Goal: Transaction & Acquisition: Subscribe to service/newsletter

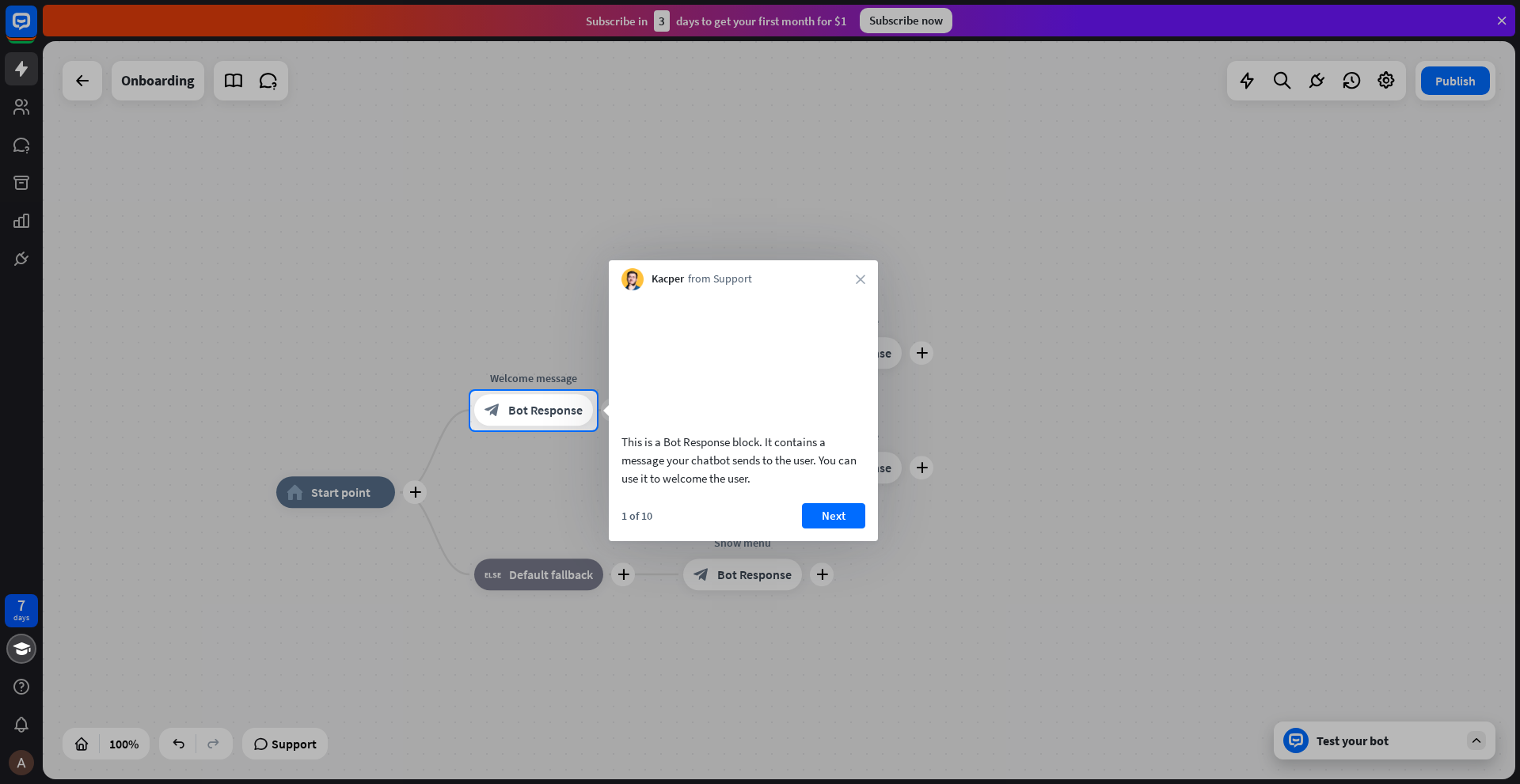
click at [960, 223] on div at bounding box center [760, 195] width 1520 height 391
click at [812, 528] on button "Next" at bounding box center [833, 515] width 63 height 25
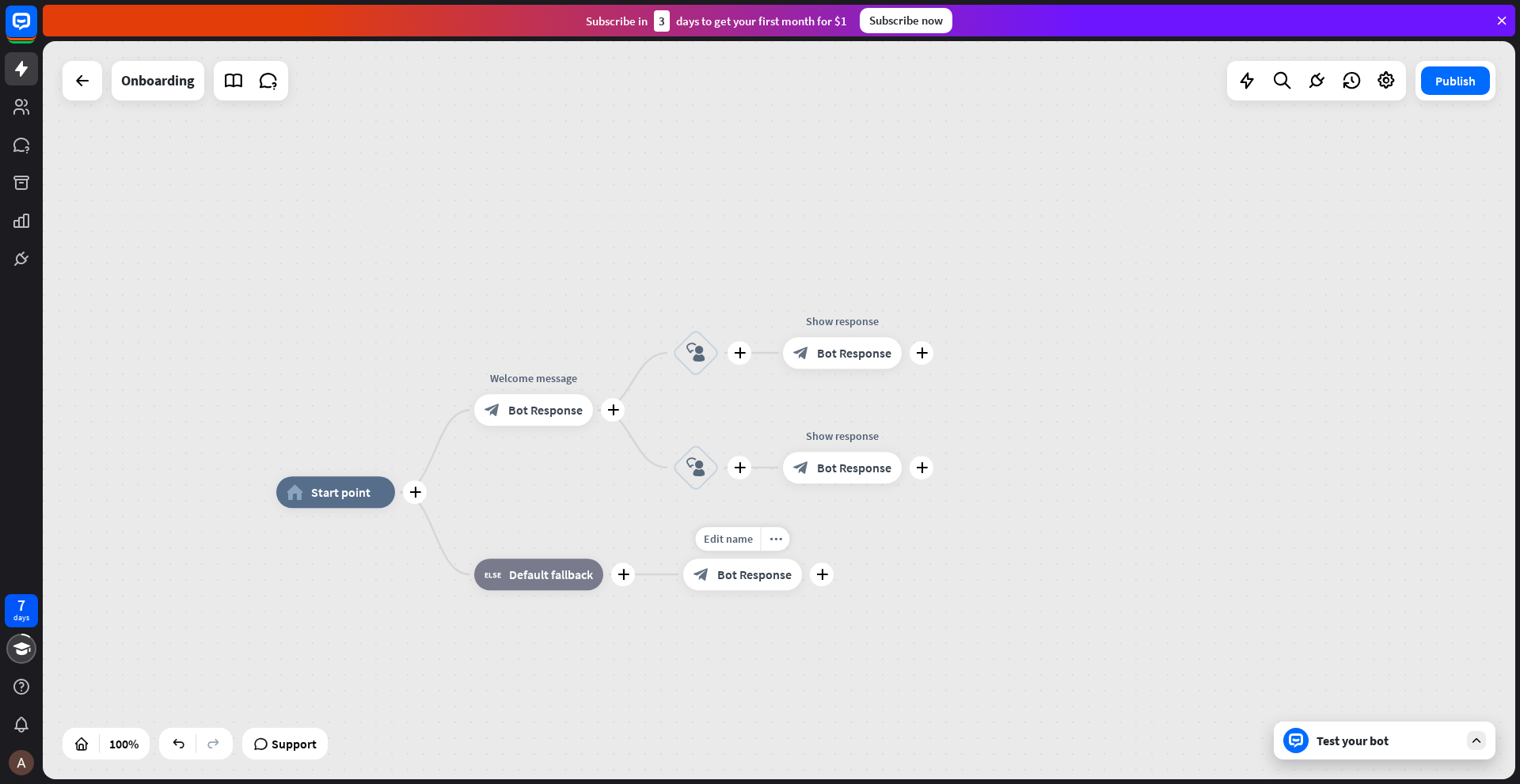
click at [802, 559] on div "Edit name more_horiz plus Show menu block_bot_response Bot Response" at bounding box center [742, 574] width 119 height 32
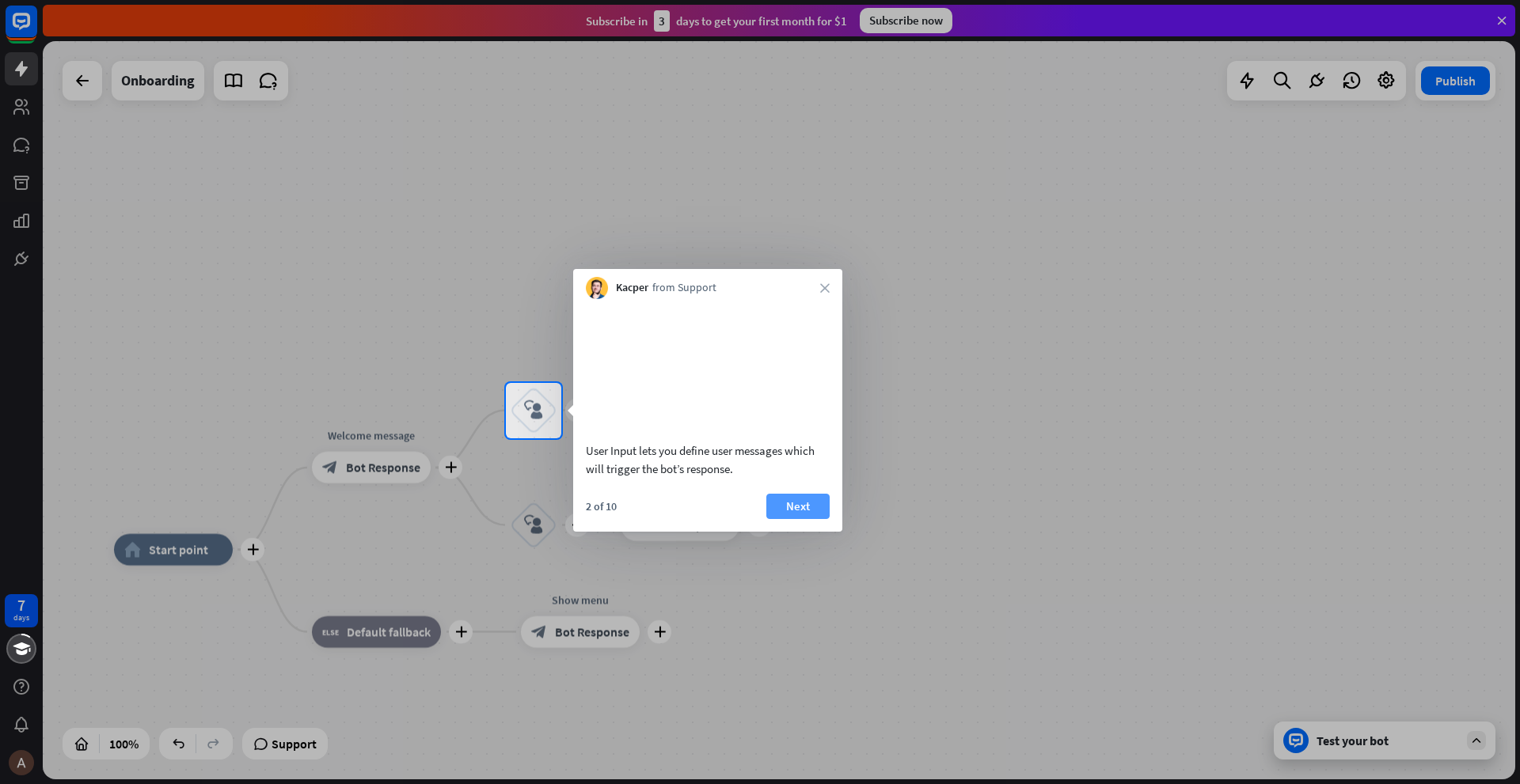
click at [793, 519] on button "Next" at bounding box center [797, 506] width 63 height 25
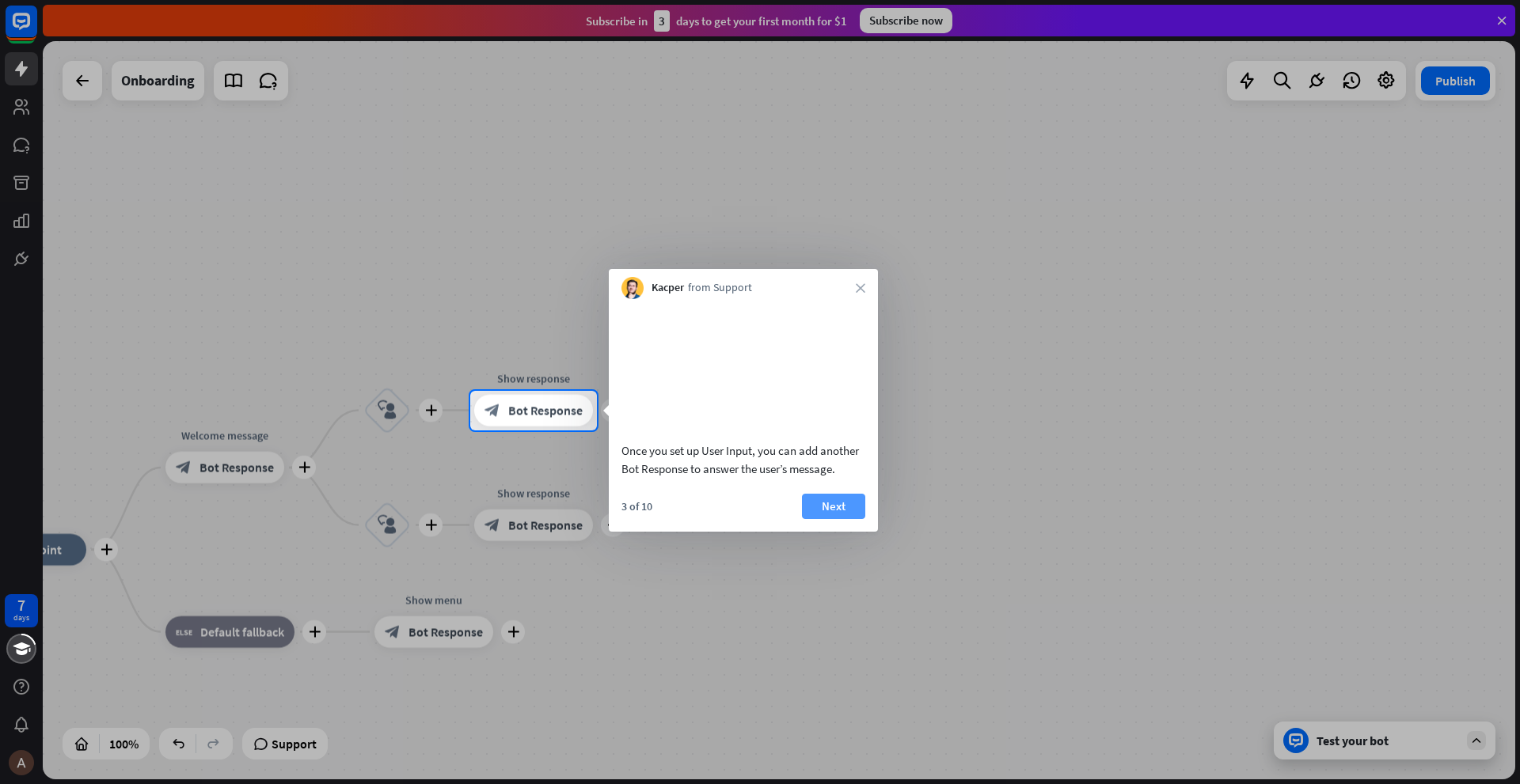
click at [815, 519] on button "Next" at bounding box center [833, 506] width 63 height 25
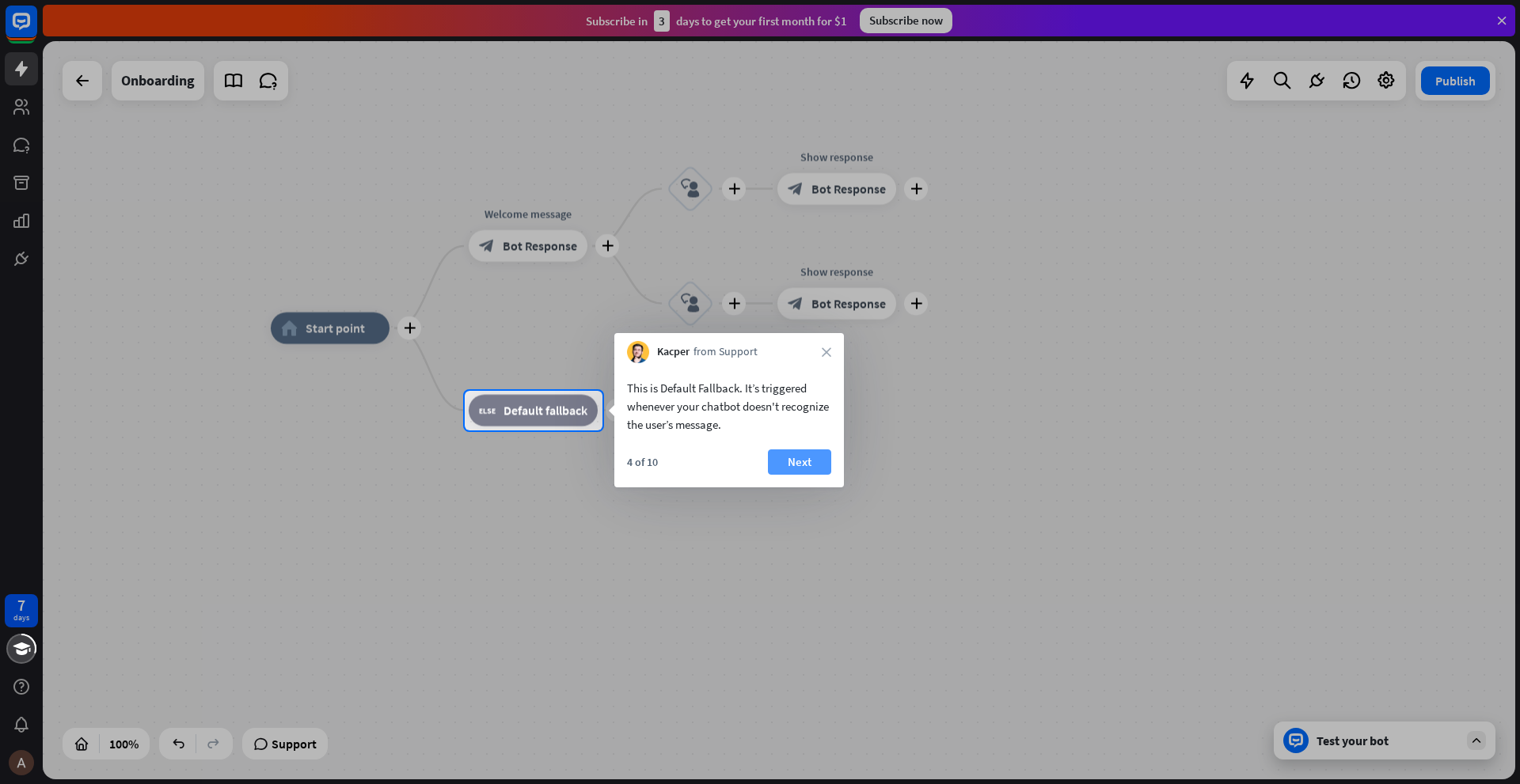
click at [795, 467] on button "Next" at bounding box center [799, 462] width 63 height 25
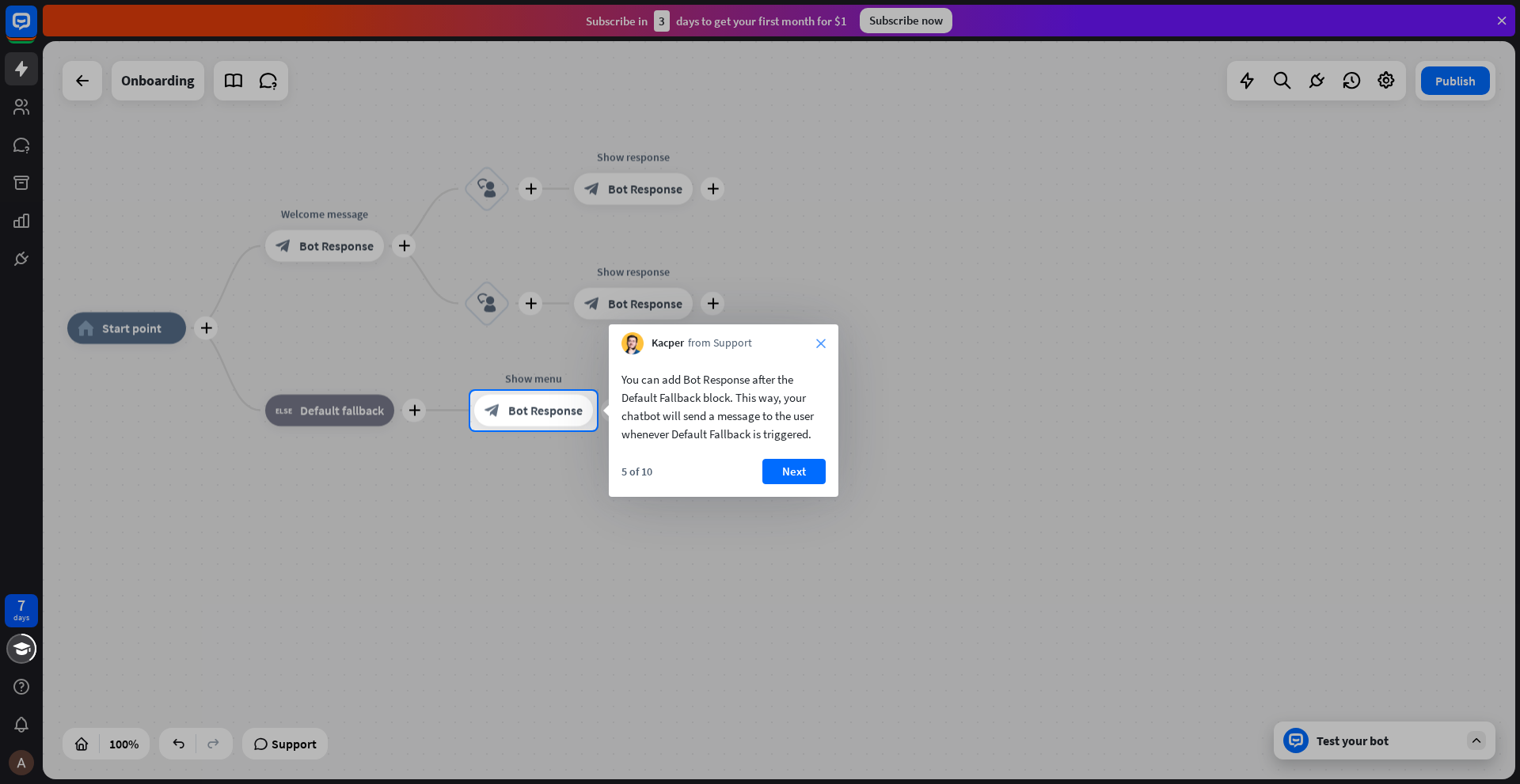
click at [819, 345] on icon "close" at bounding box center [821, 343] width 10 height 10
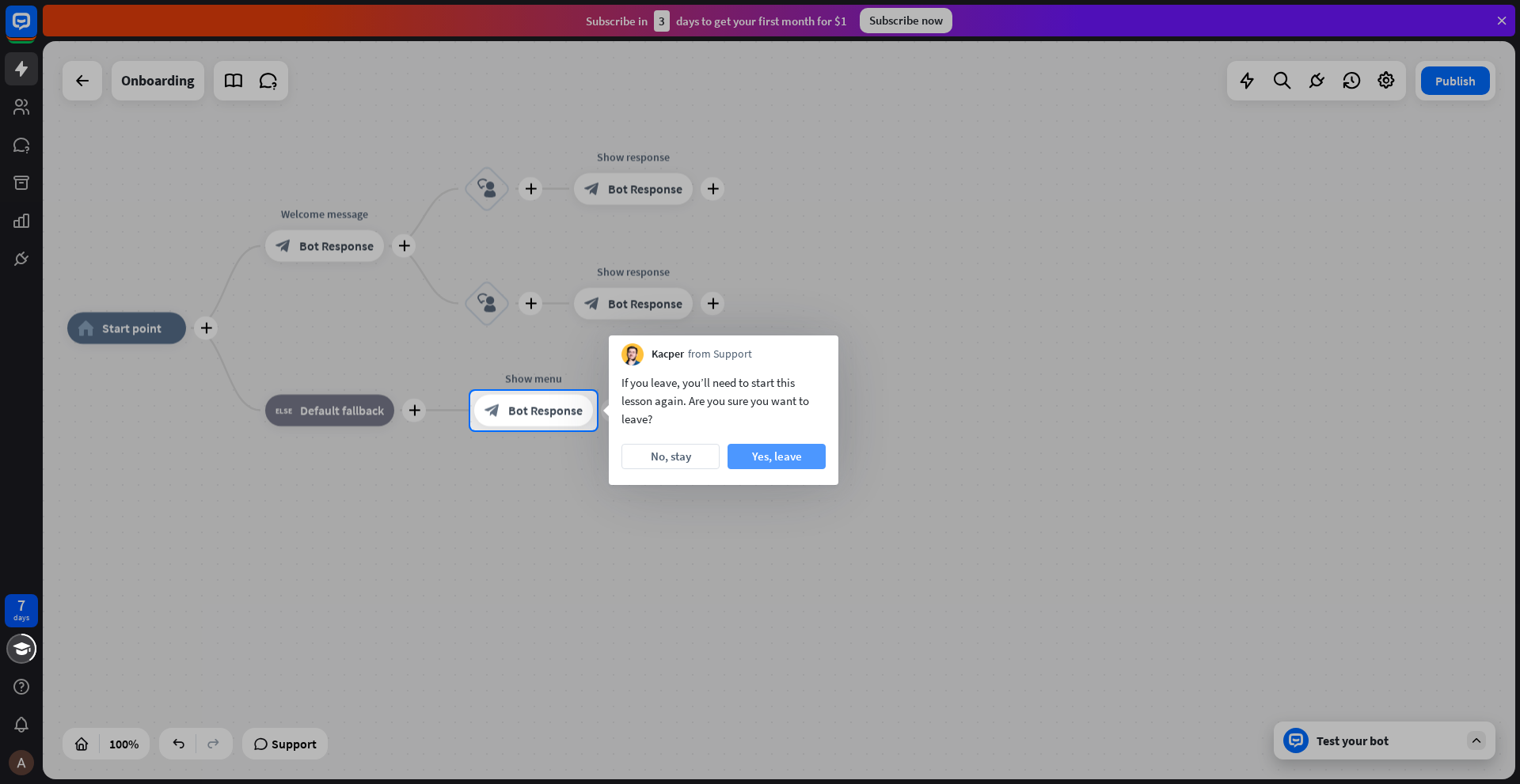
click at [756, 459] on button "Yes, leave" at bounding box center [776, 457] width 98 height 25
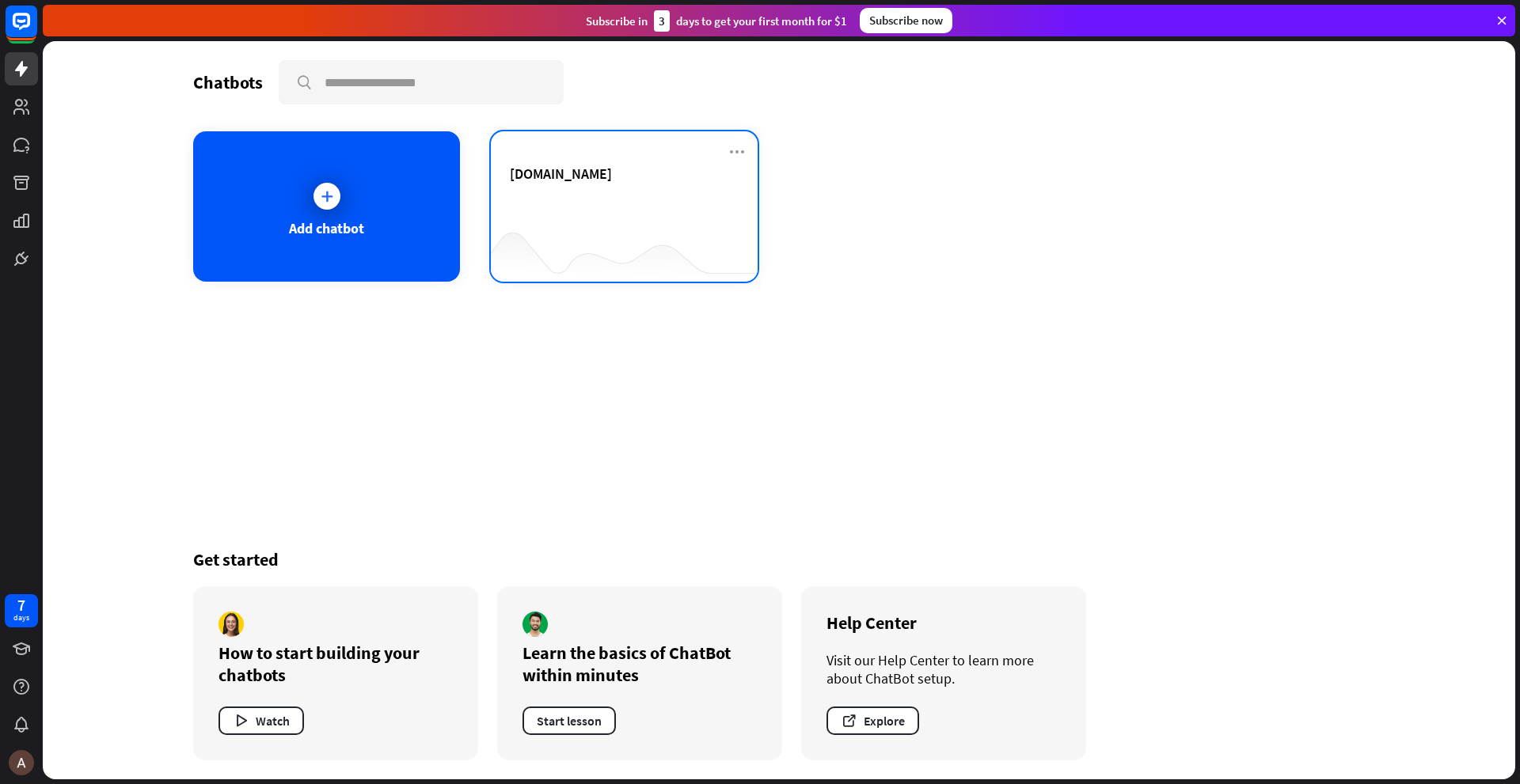
click at [588, 194] on div "[DOMAIN_NAME]" at bounding box center [624, 192] width 229 height 55
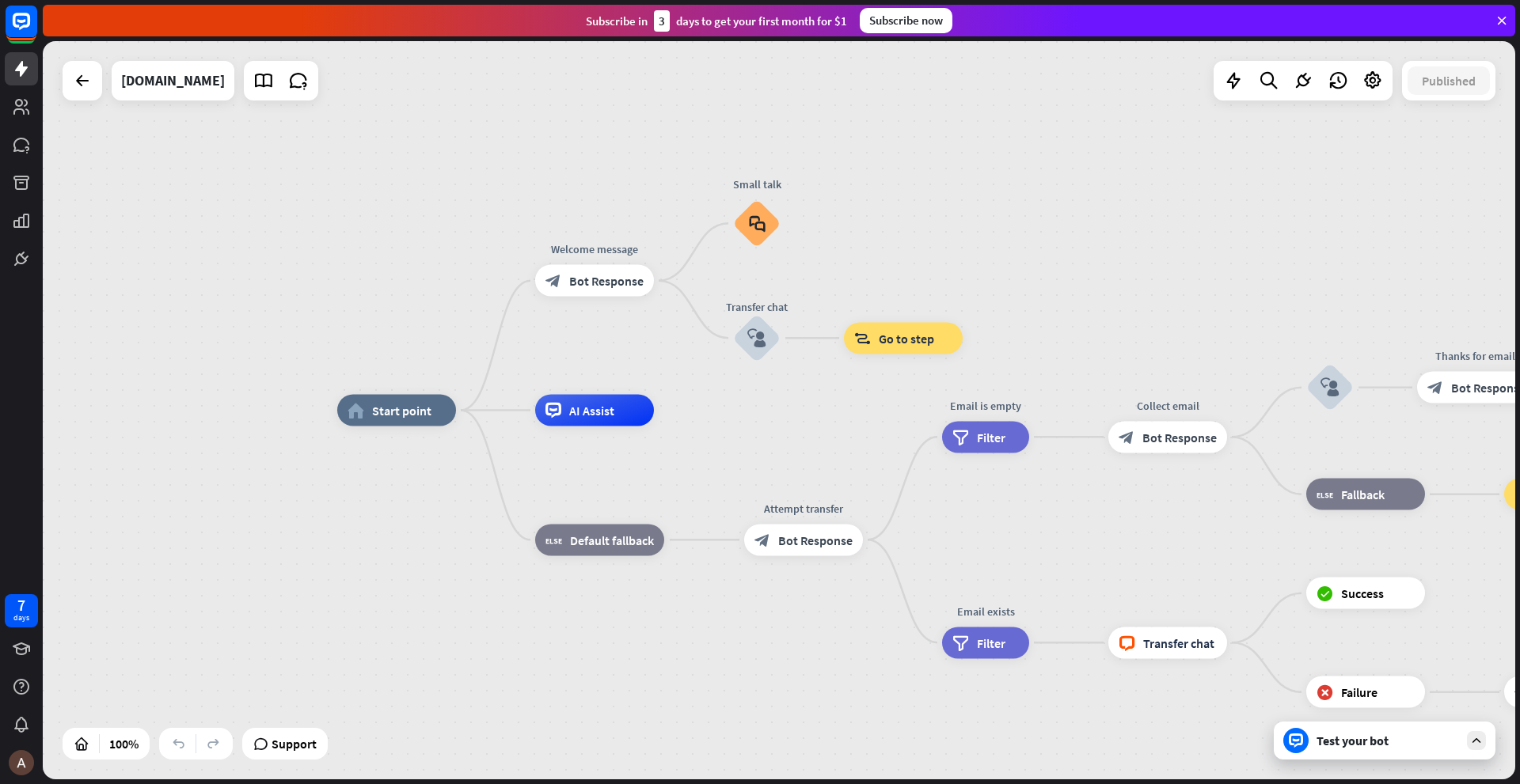
click at [1324, 742] on div "Test your bot" at bounding box center [1387, 741] width 142 height 16
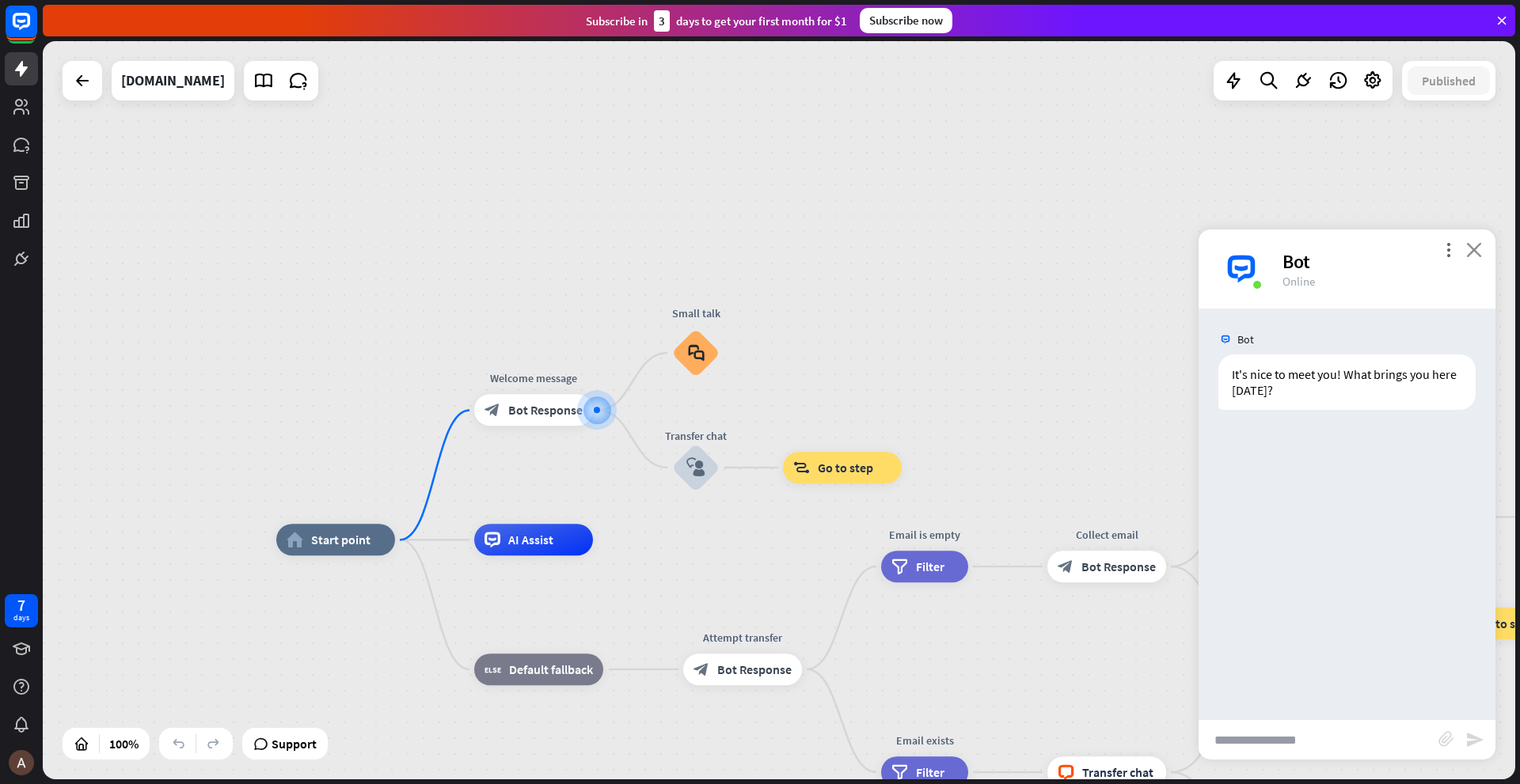
click at [1479, 251] on icon "close" at bounding box center [1474, 249] width 16 height 15
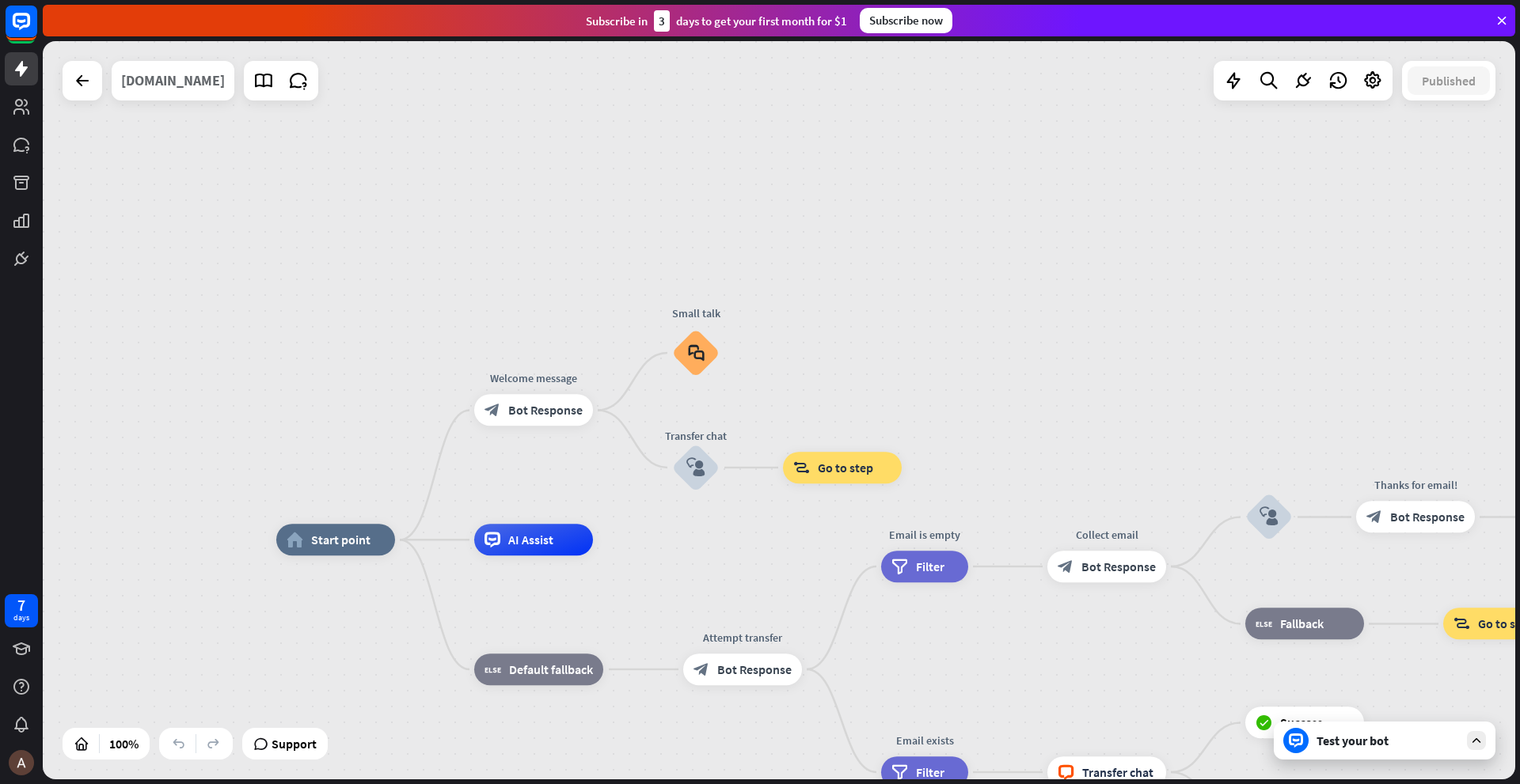
click at [214, 90] on div "[DOMAIN_NAME]" at bounding box center [173, 81] width 104 height 40
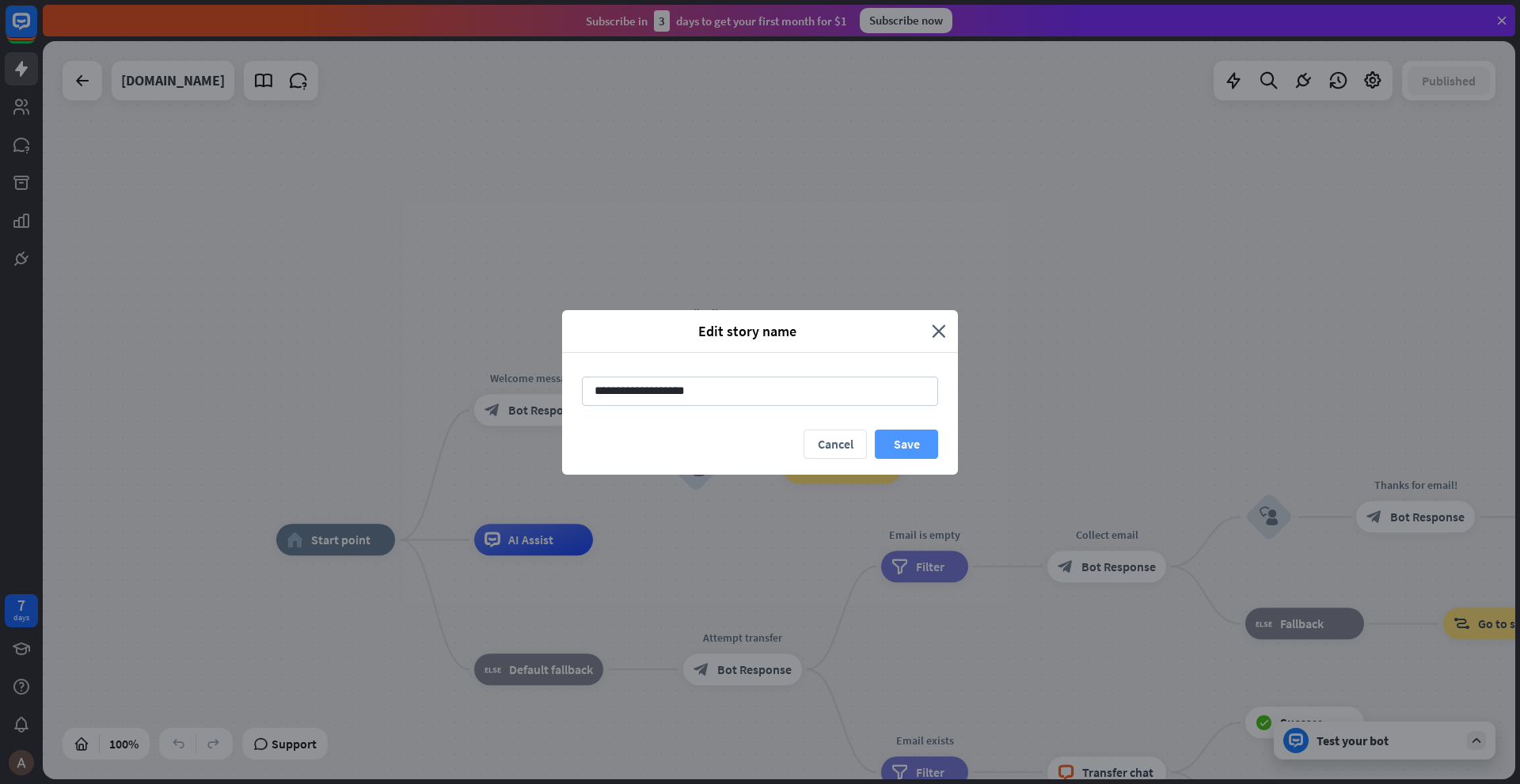
click at [908, 446] on button "Save" at bounding box center [906, 444] width 63 height 29
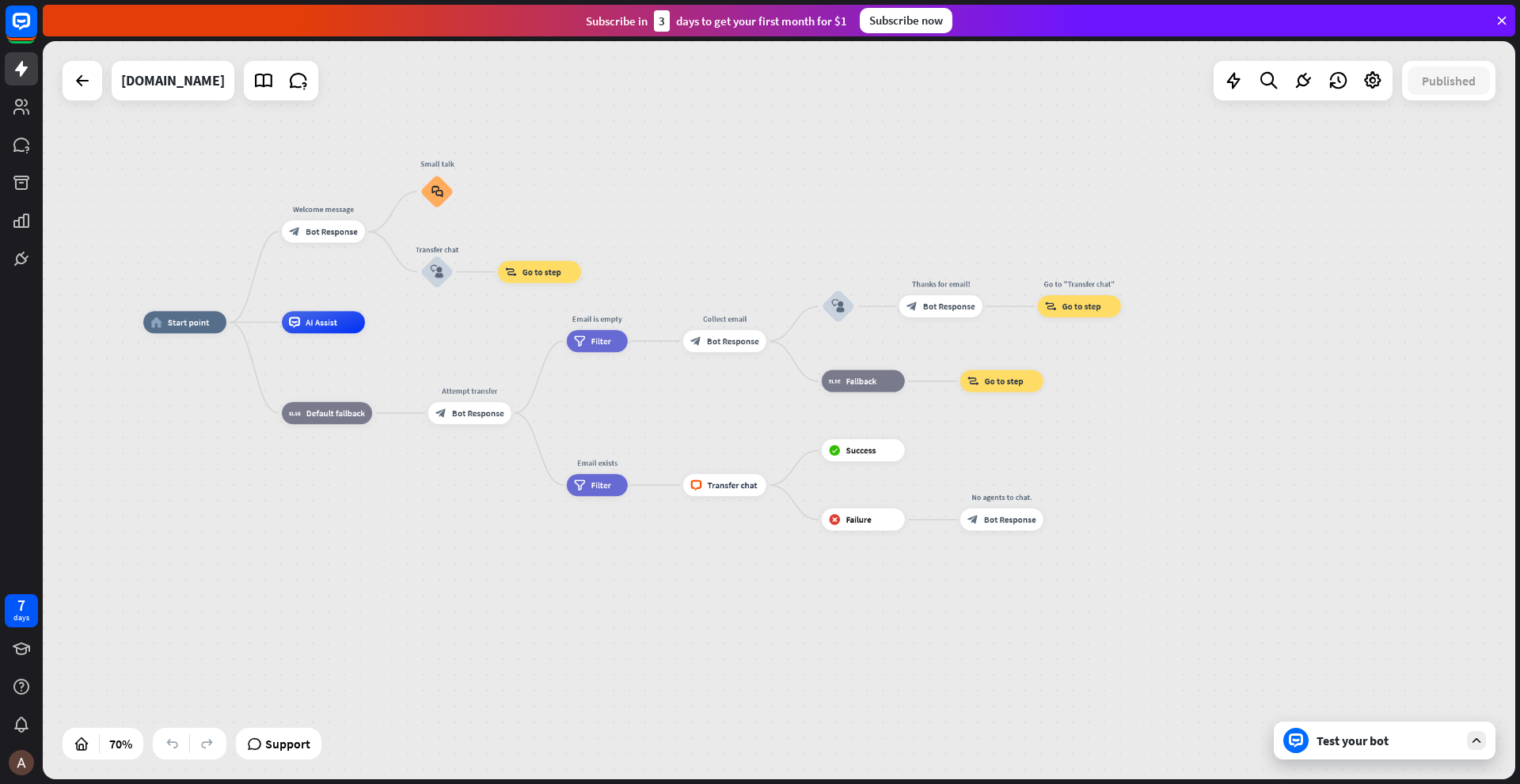
drag, startPoint x: 960, startPoint y: 472, endPoint x: 673, endPoint y: 301, distance: 334.1
click at [673, 301] on div "home_2 Start point Welcome message block_bot_response Bot Response Small talk b…" at bounding box center [778, 411] width 1472 height 738
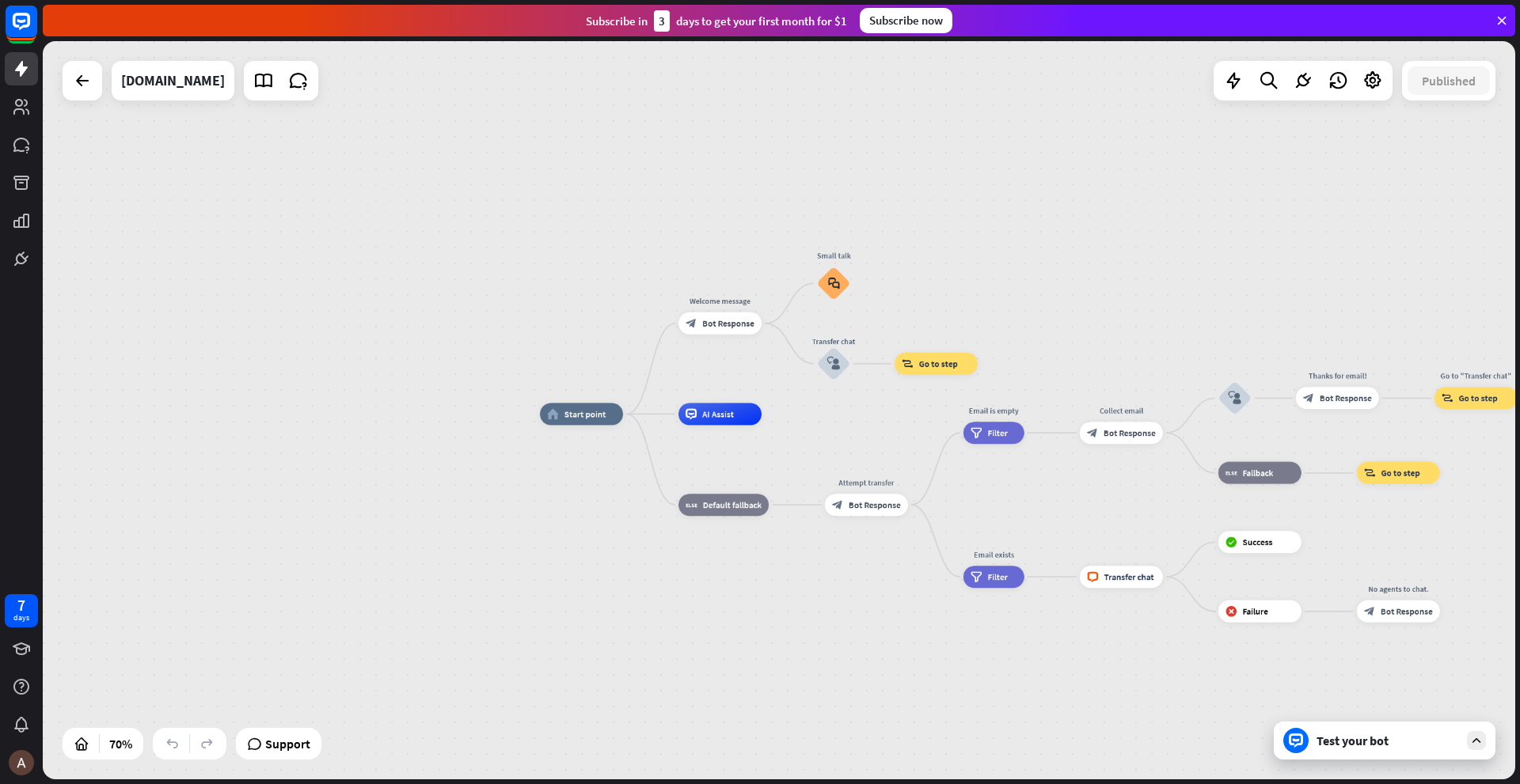
drag, startPoint x: 664, startPoint y: 573, endPoint x: 1027, endPoint y: 684, distance: 379.6
click at [1044, 677] on div "home_2 Start point Welcome message block_bot_response Bot Response Small talk b…" at bounding box center [1055, 672] width 1030 height 517
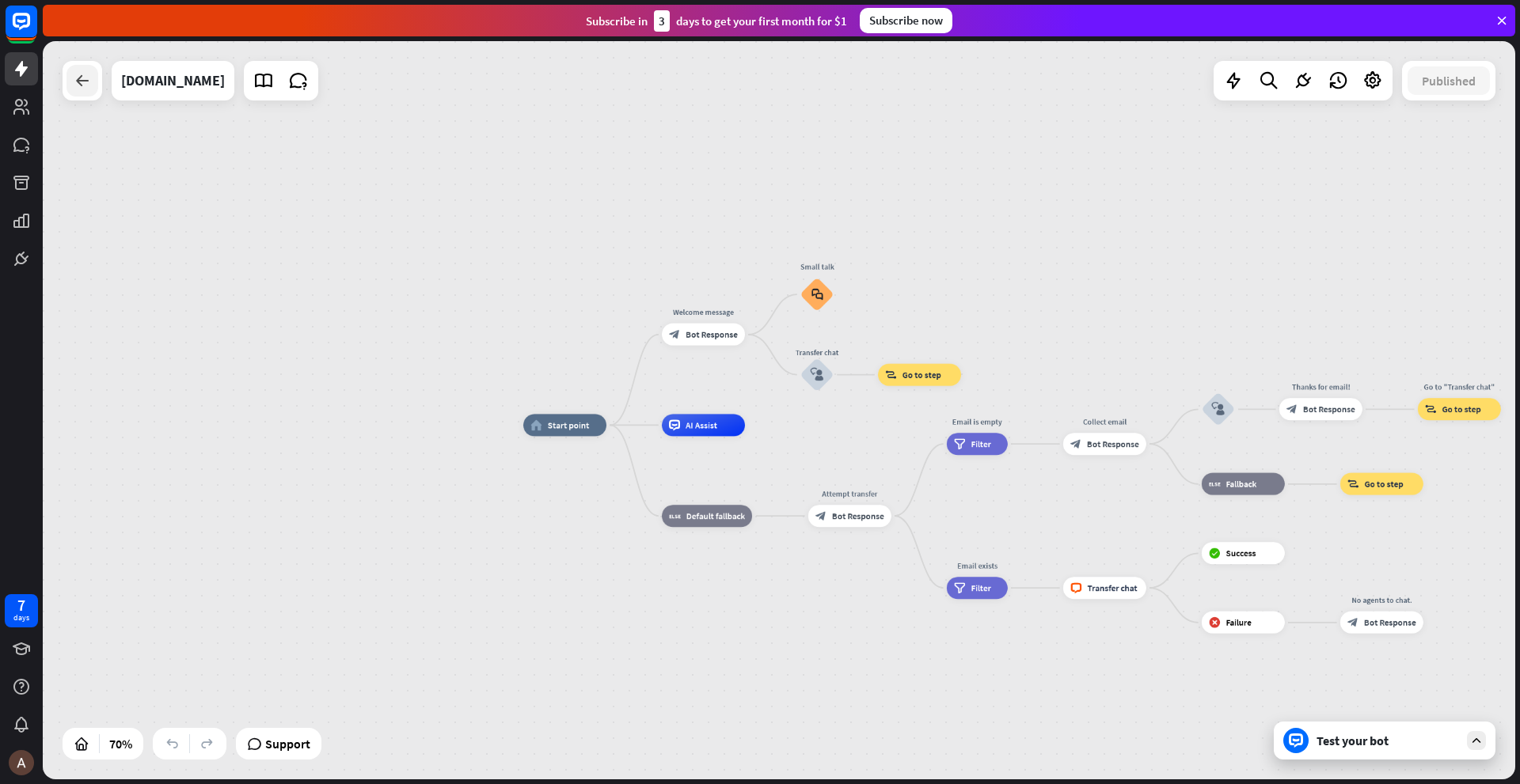
click at [87, 81] on icon at bounding box center [82, 81] width 19 height 19
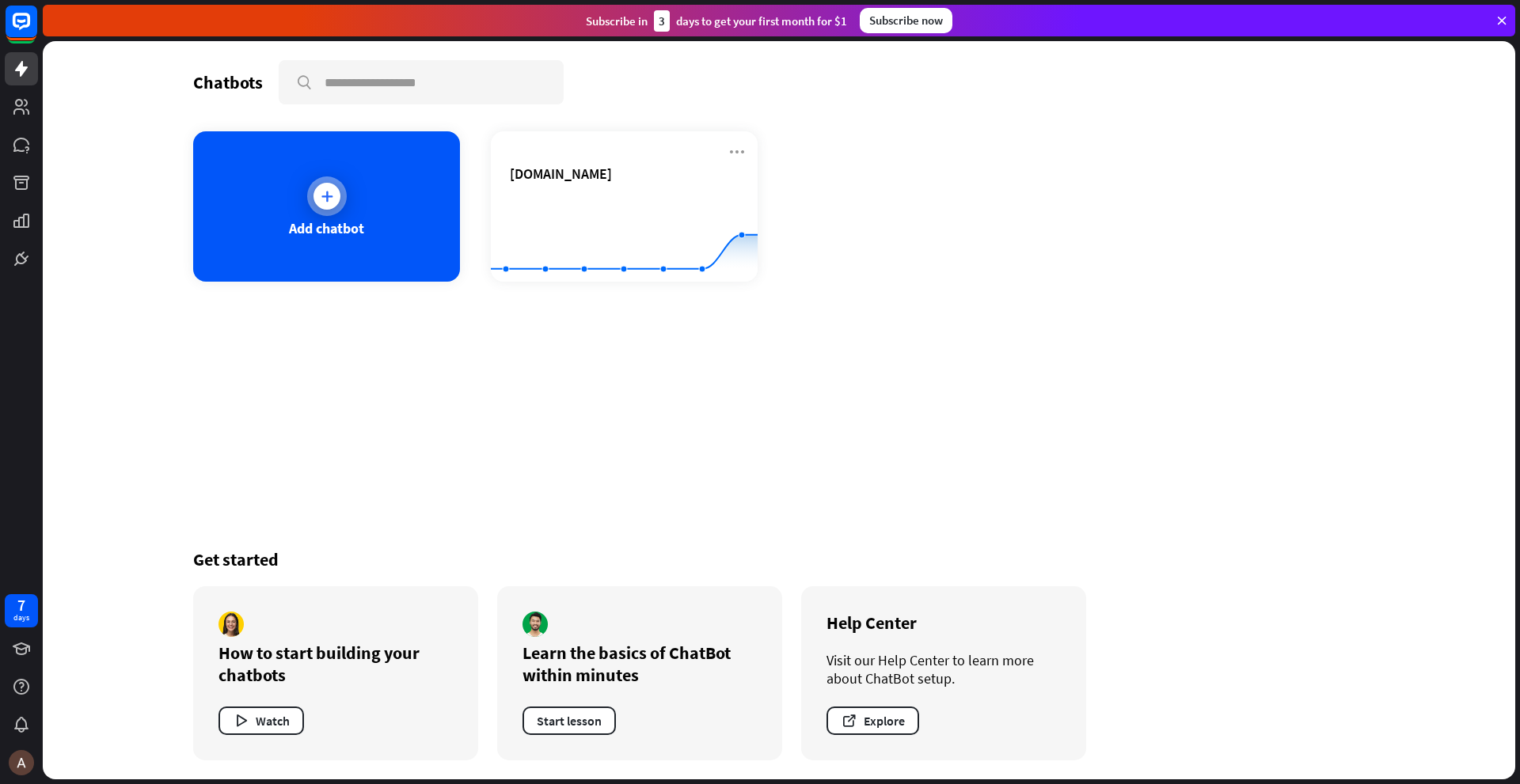
click at [308, 193] on div at bounding box center [327, 197] width 40 height 40
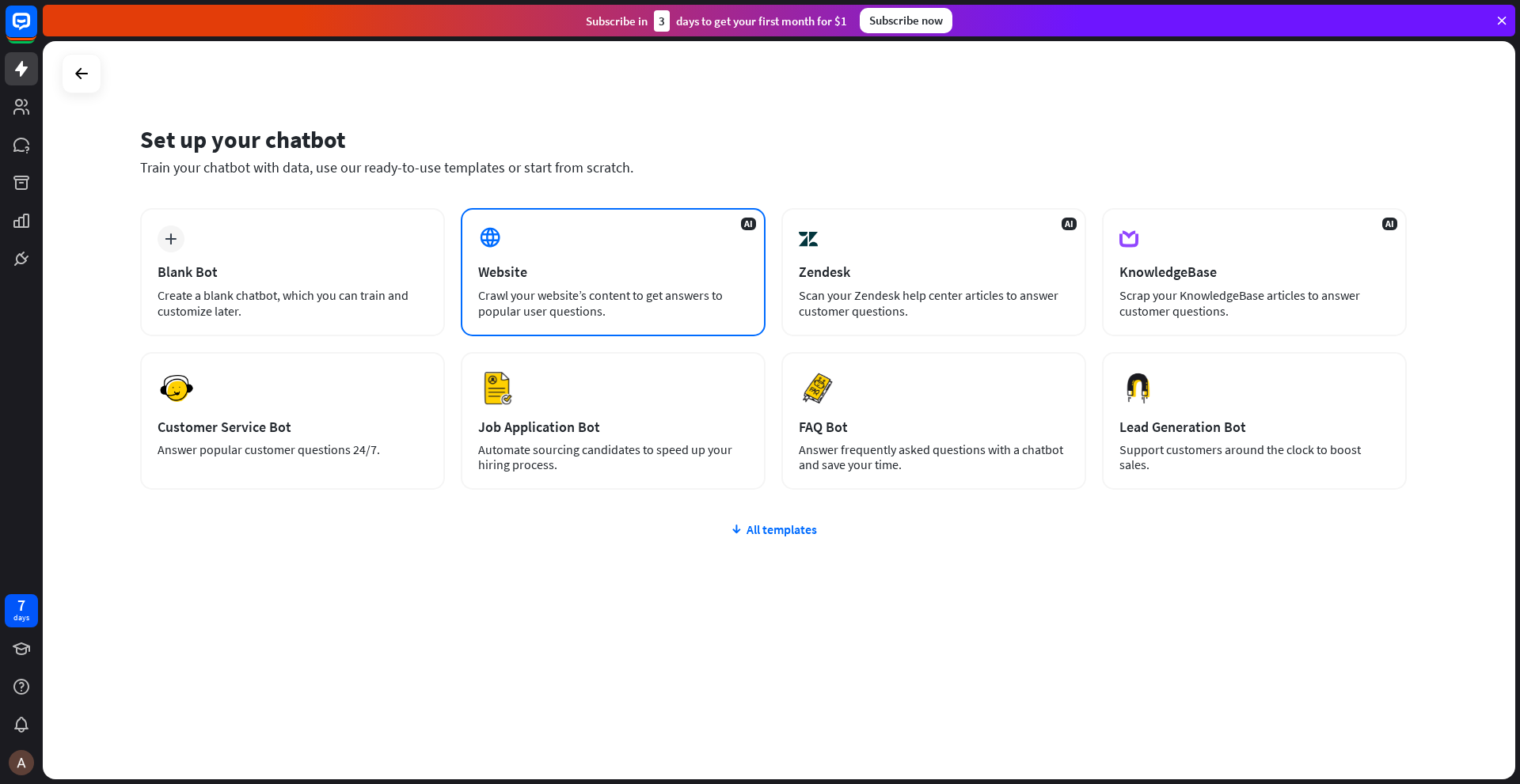
click at [543, 275] on div "Website" at bounding box center [614, 271] width 270 height 18
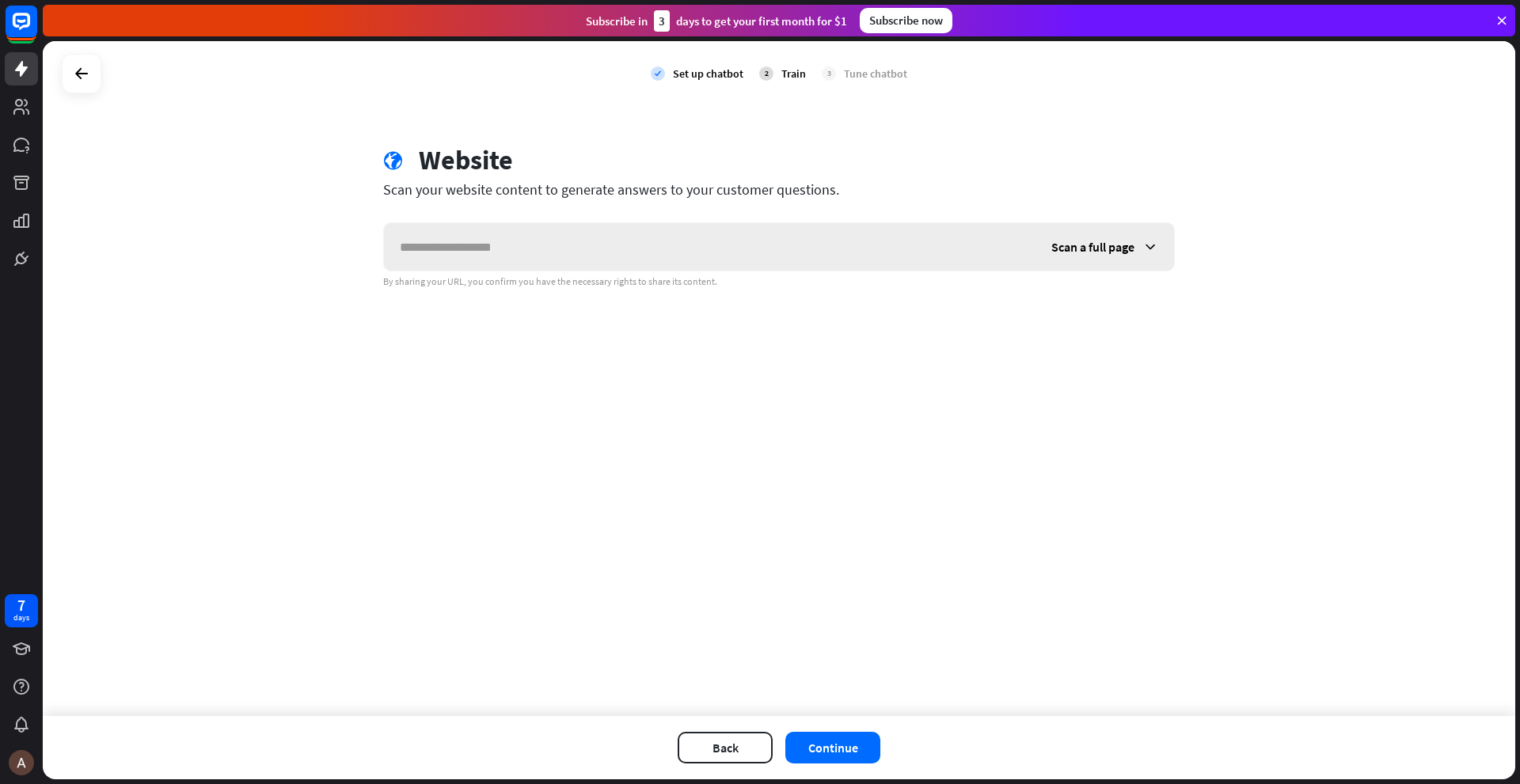
click at [504, 253] on input "text" at bounding box center [710, 247] width 652 height 48
click at [1136, 243] on div "Scan a full page" at bounding box center [1105, 247] width 139 height 48
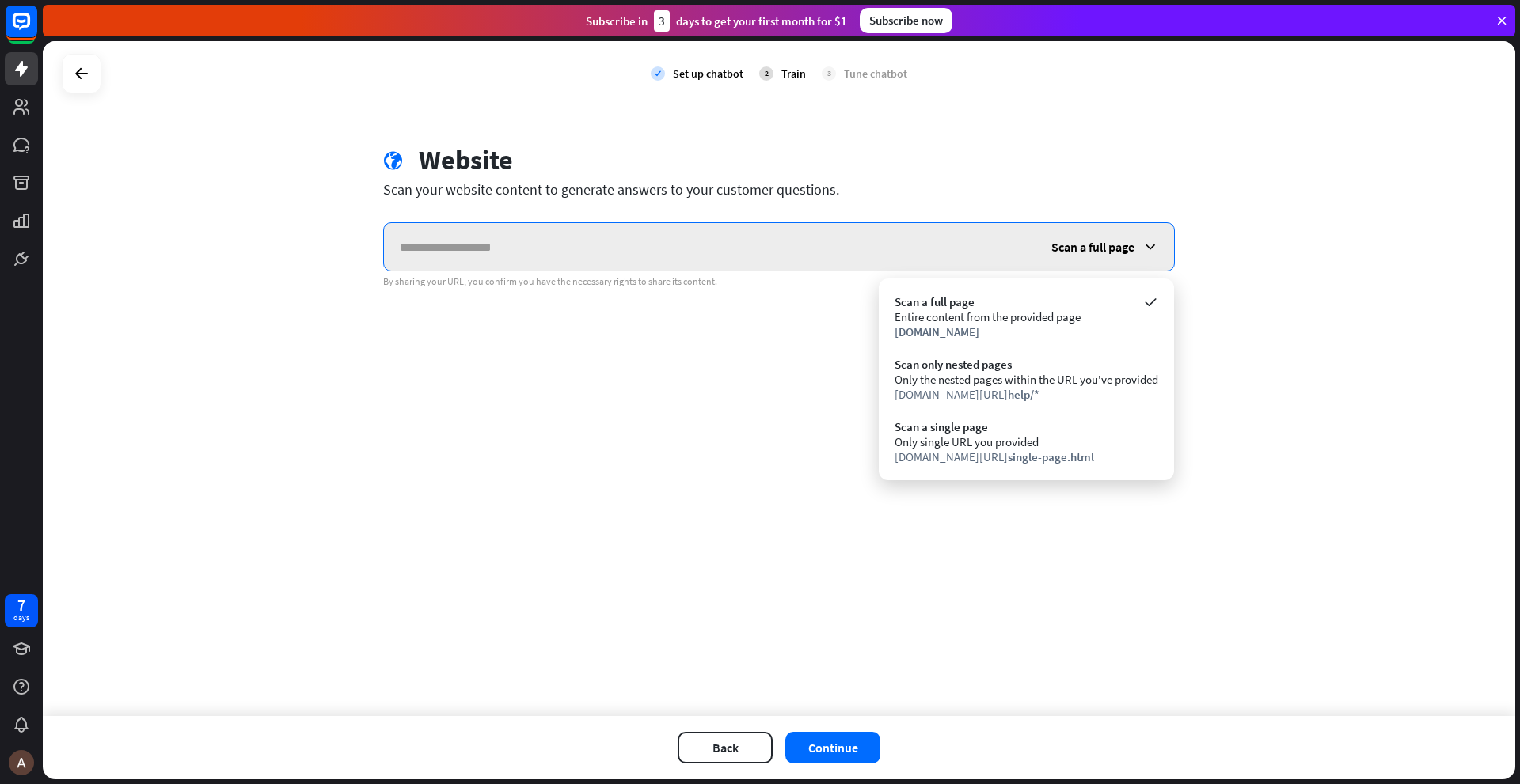
click at [615, 252] on input "text" at bounding box center [710, 247] width 652 height 48
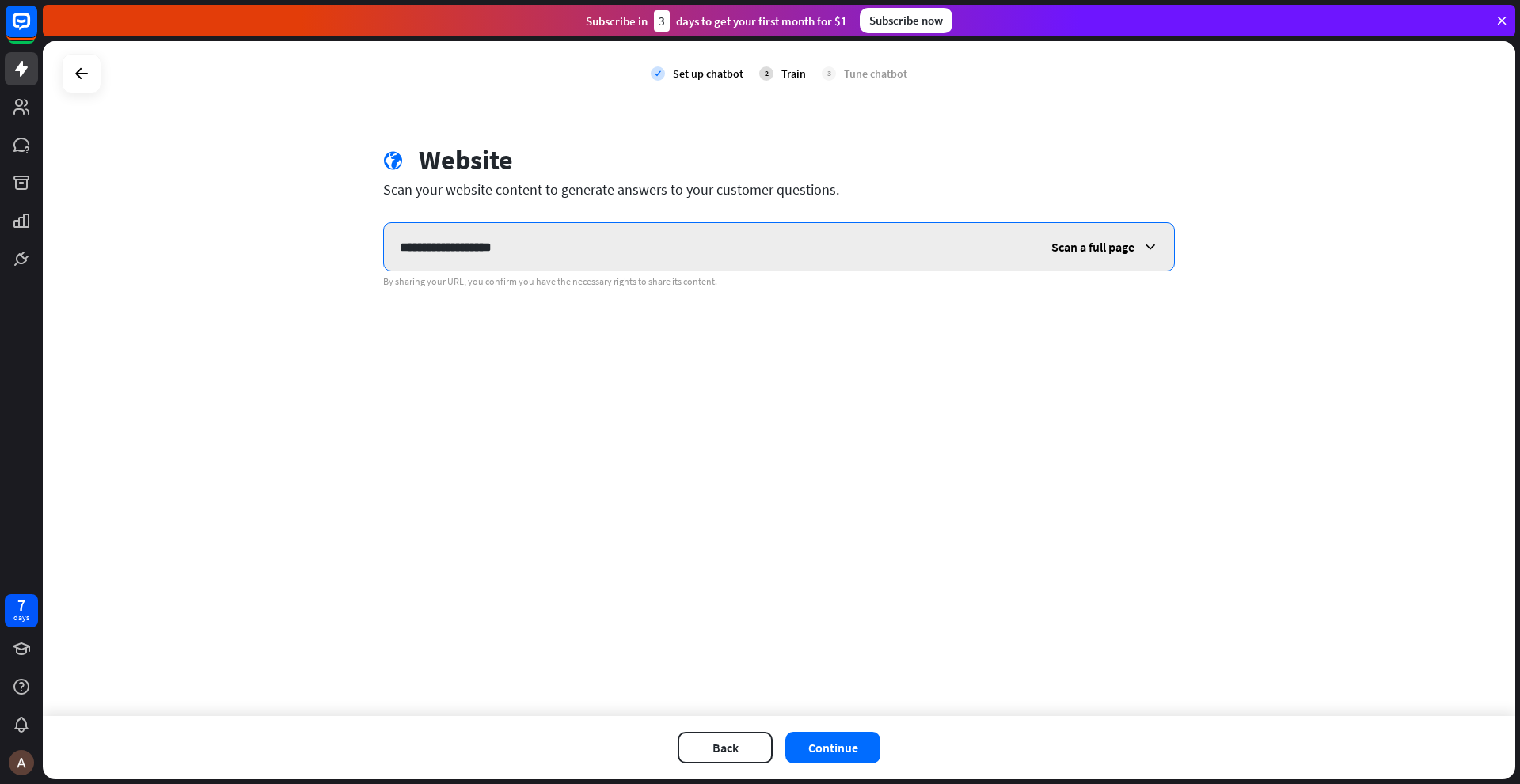
type input "**********"
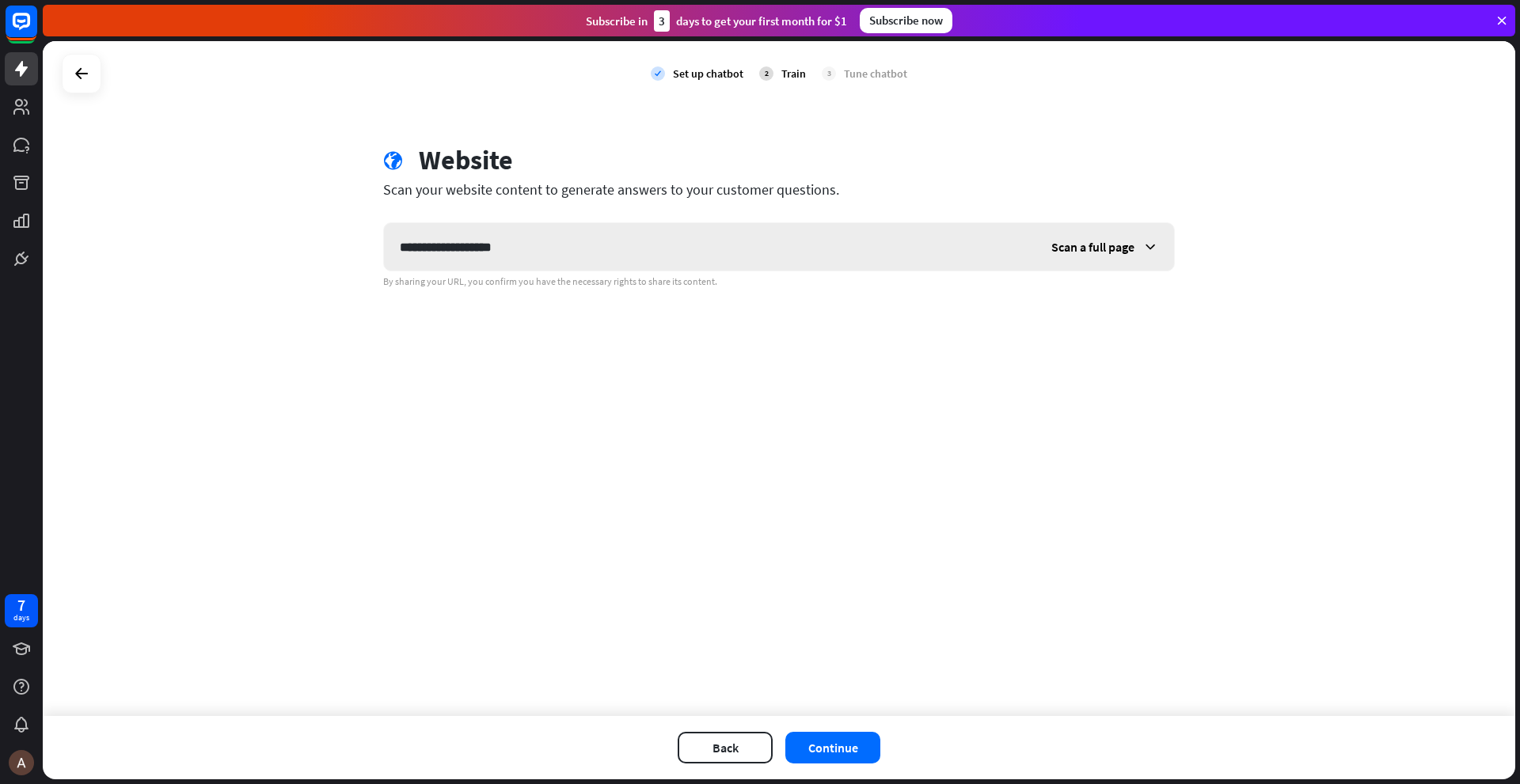
click at [1088, 244] on span "Scan a full page" at bounding box center [1093, 247] width 83 height 16
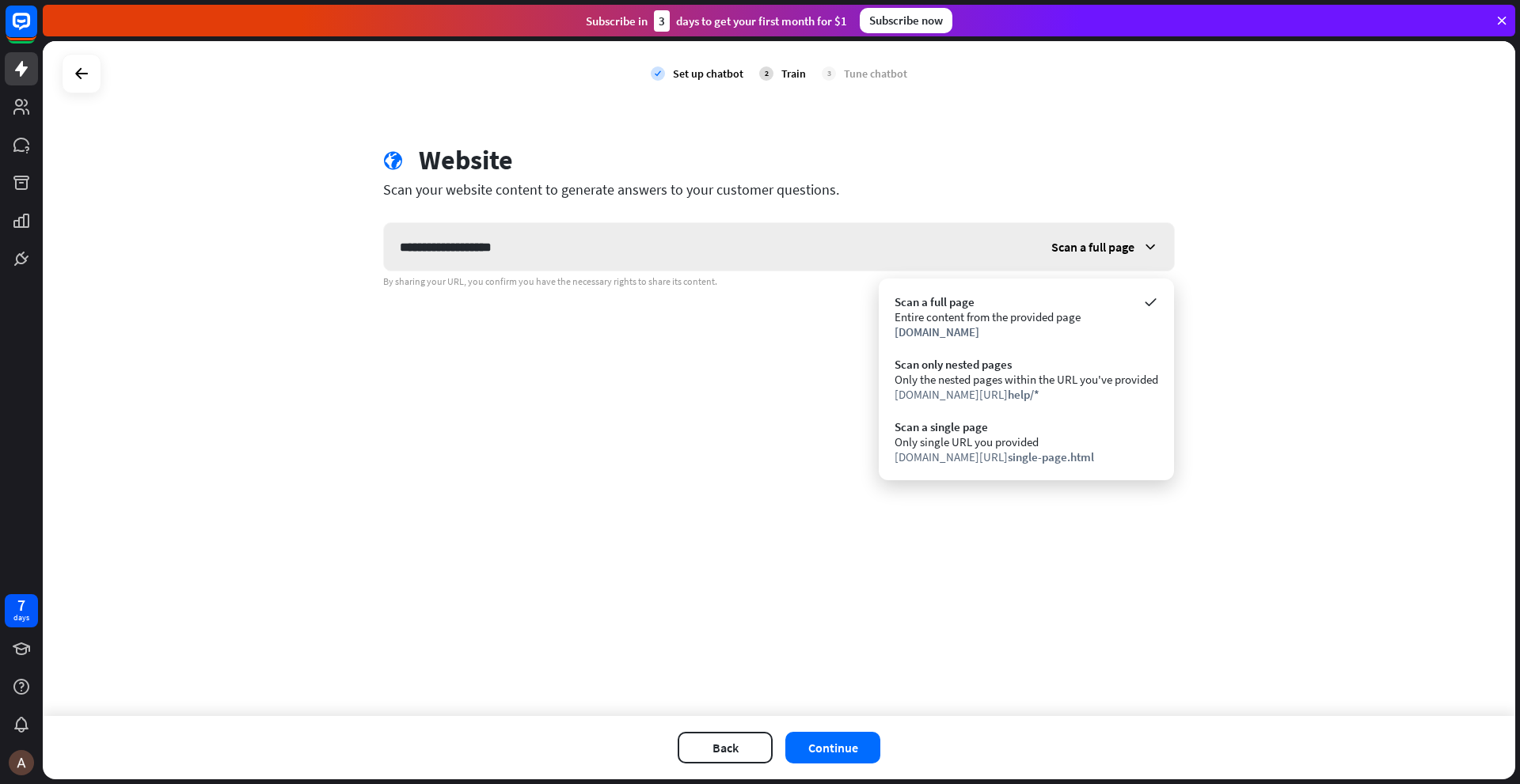
click at [1114, 243] on span "Scan a full page" at bounding box center [1093, 247] width 83 height 16
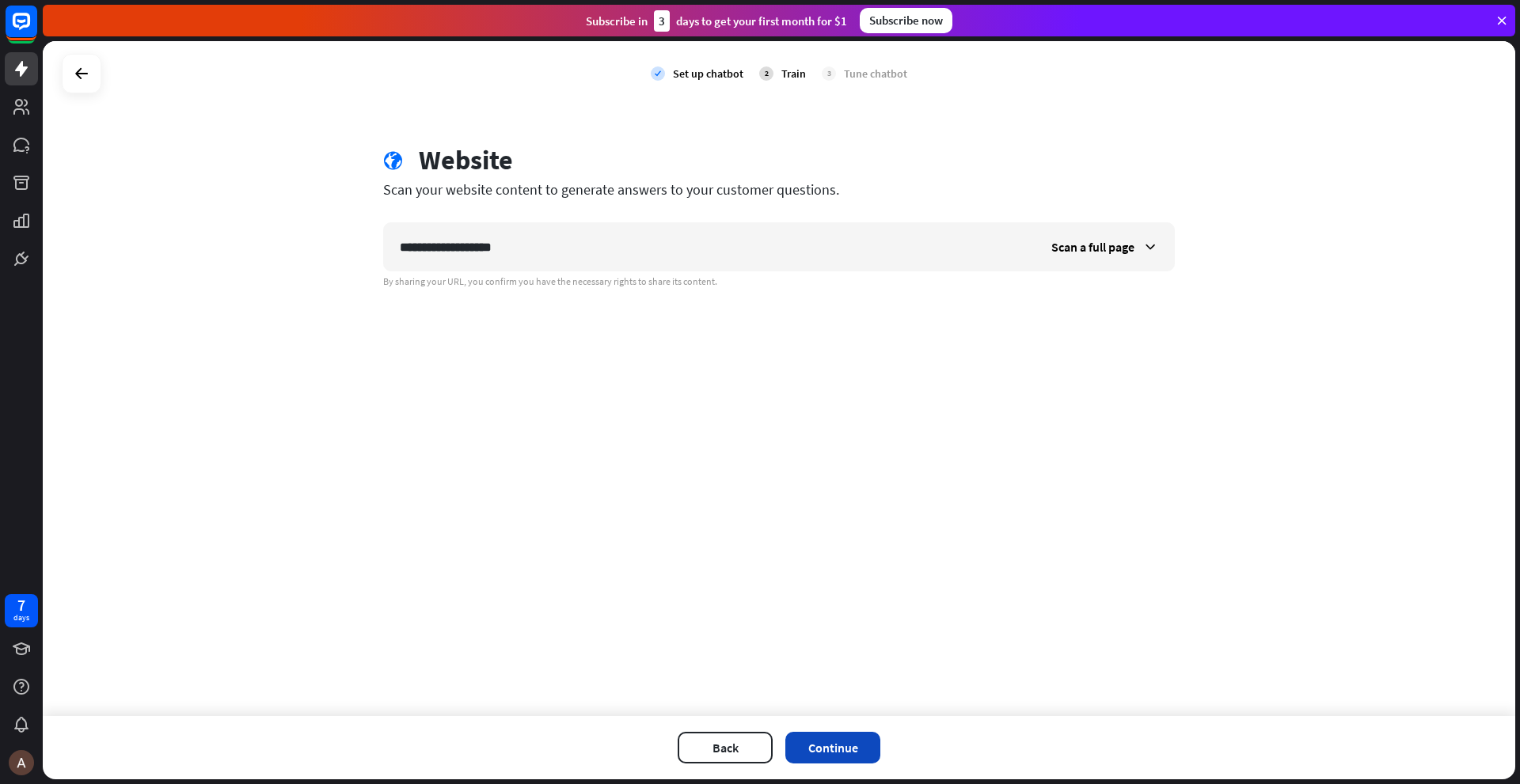
click at [835, 747] on button "Continue" at bounding box center [833, 748] width 95 height 32
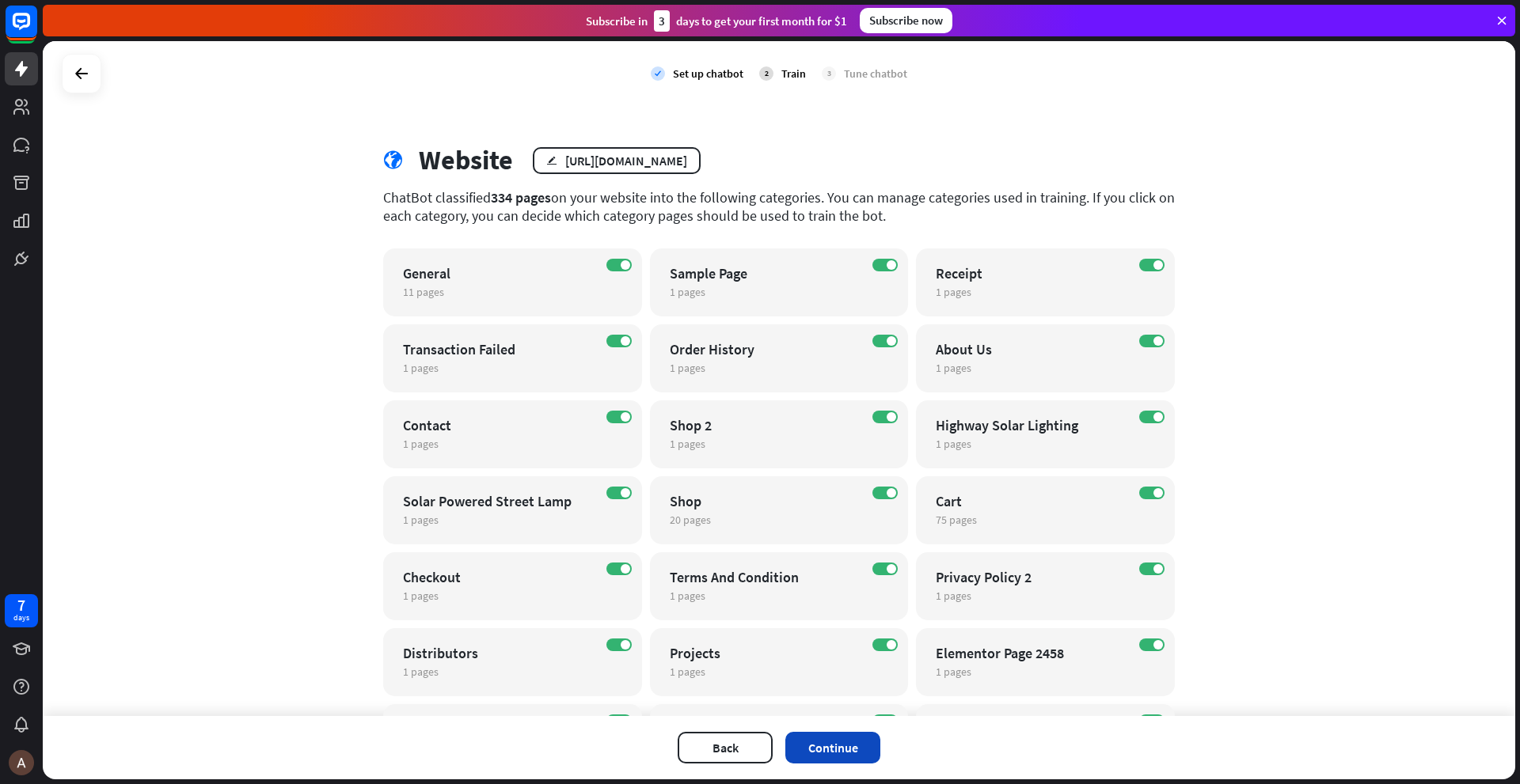
click at [844, 742] on button "Continue" at bounding box center [833, 748] width 95 height 32
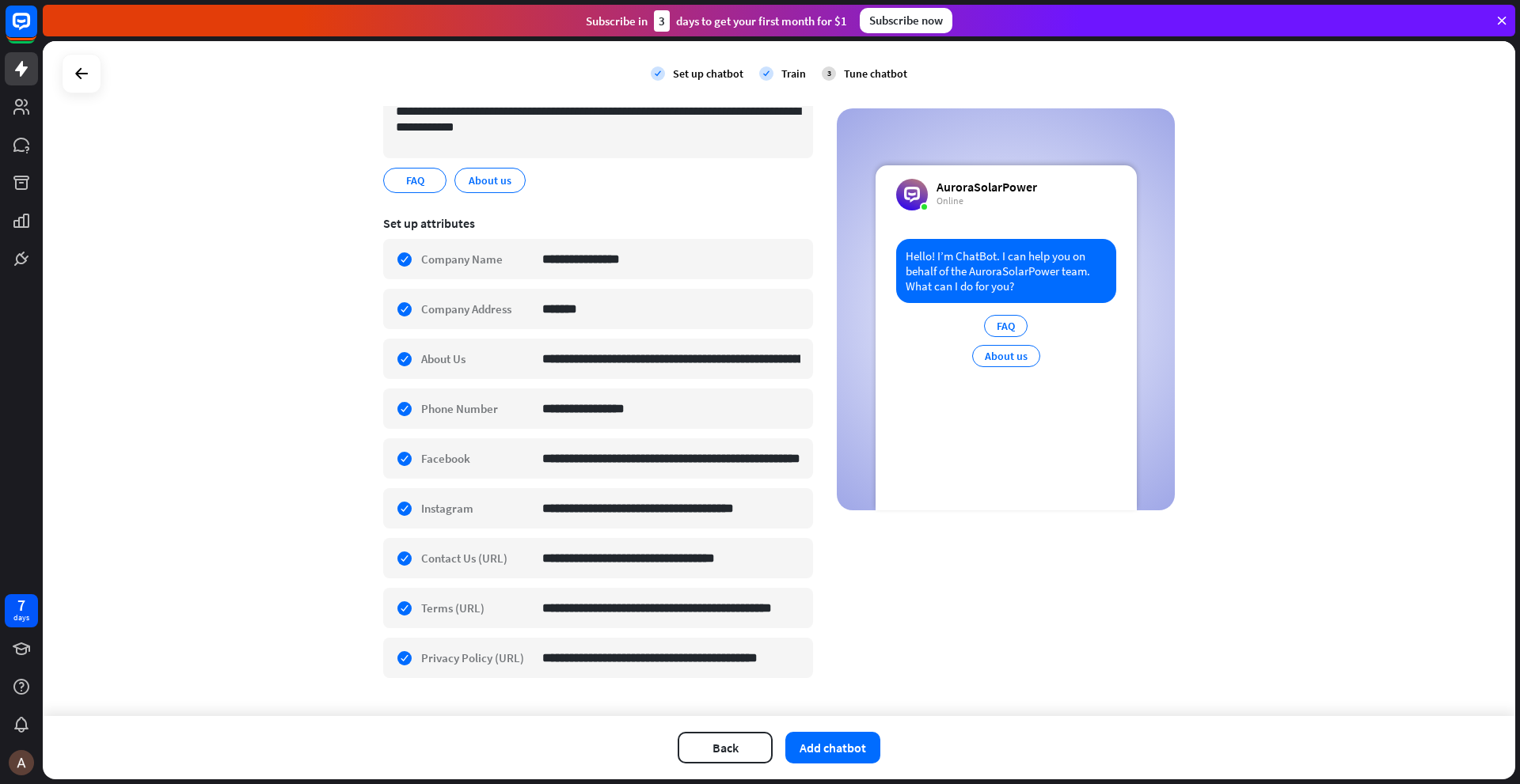
scroll to position [188, 0]
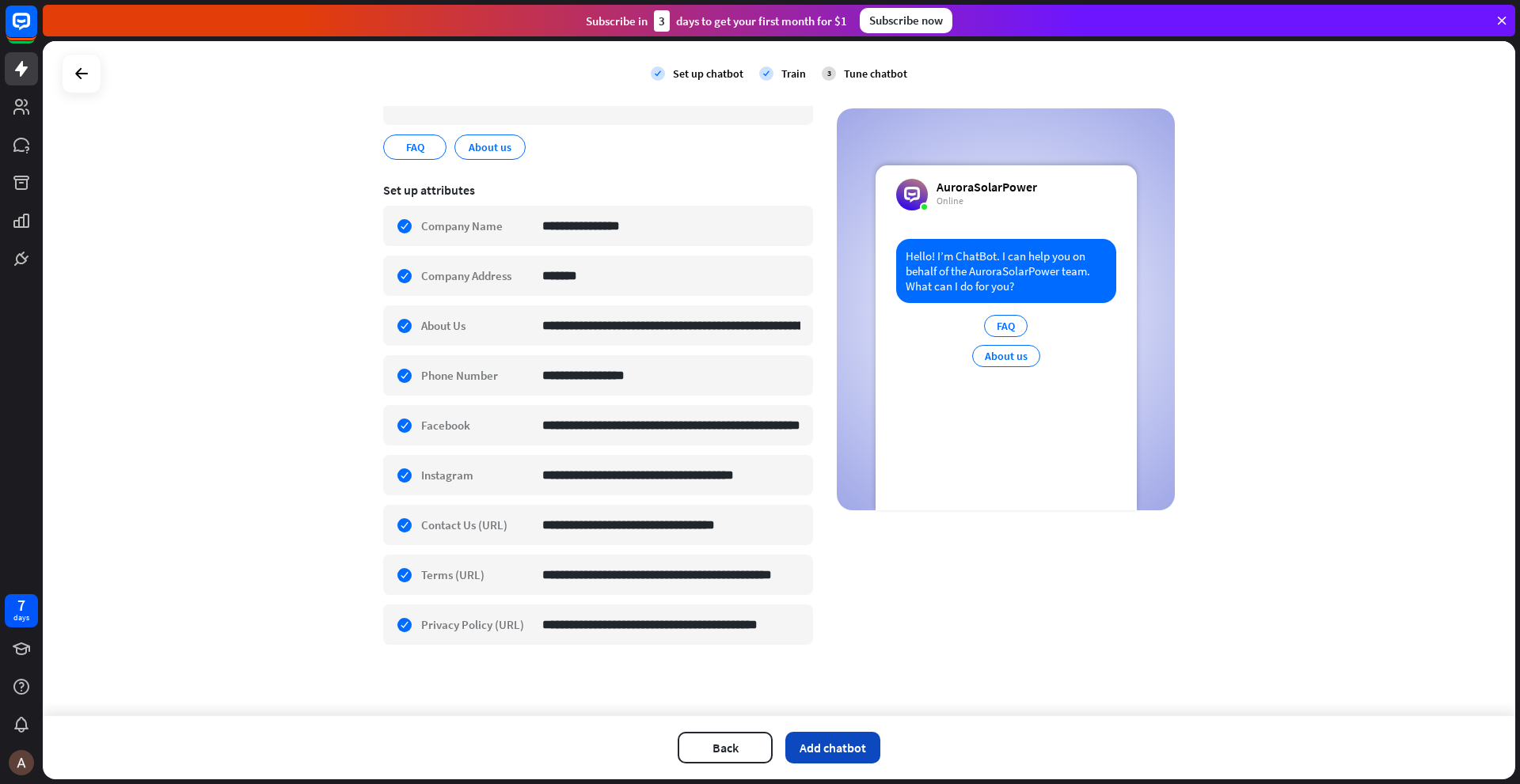
click at [820, 745] on button "Add chatbot" at bounding box center [833, 748] width 95 height 32
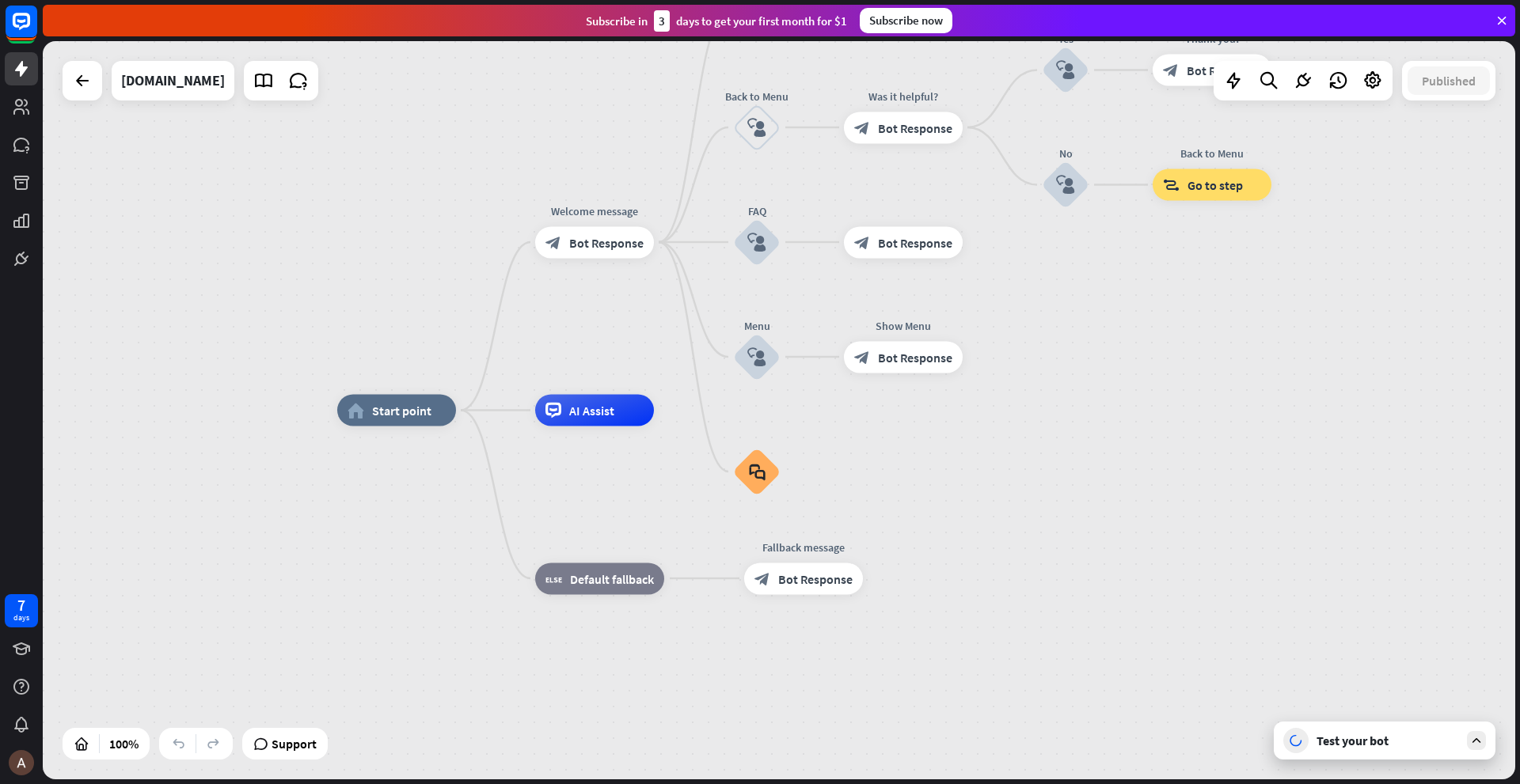
click at [1480, 735] on icon at bounding box center [1477, 741] width 14 height 14
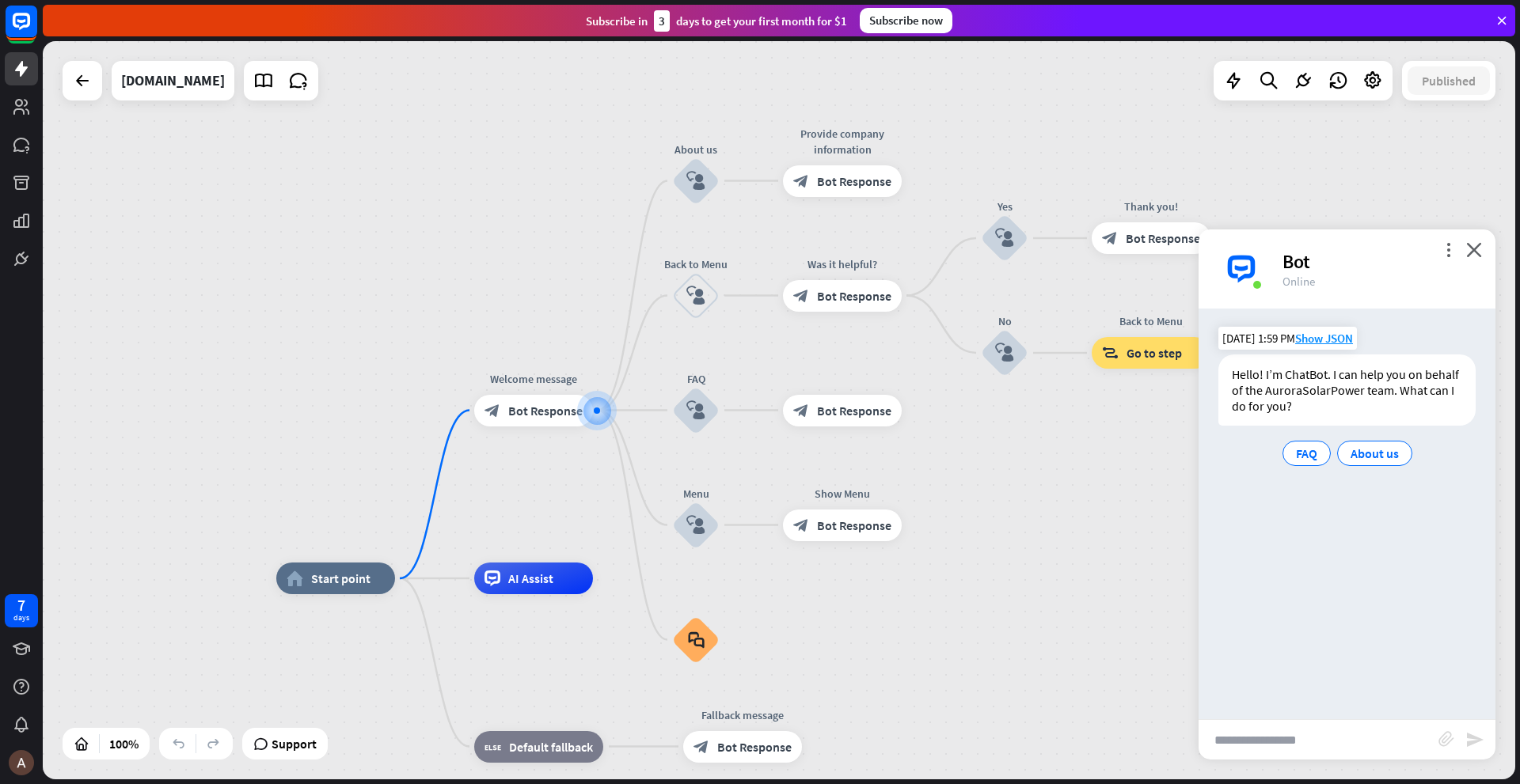
click at [1256, 383] on div "Hello! I’m ChatBot. I can help you on behalf of the AuroraSolarPower team. What…" at bounding box center [1347, 390] width 257 height 71
click at [1367, 455] on span "About us" at bounding box center [1375, 453] width 49 height 16
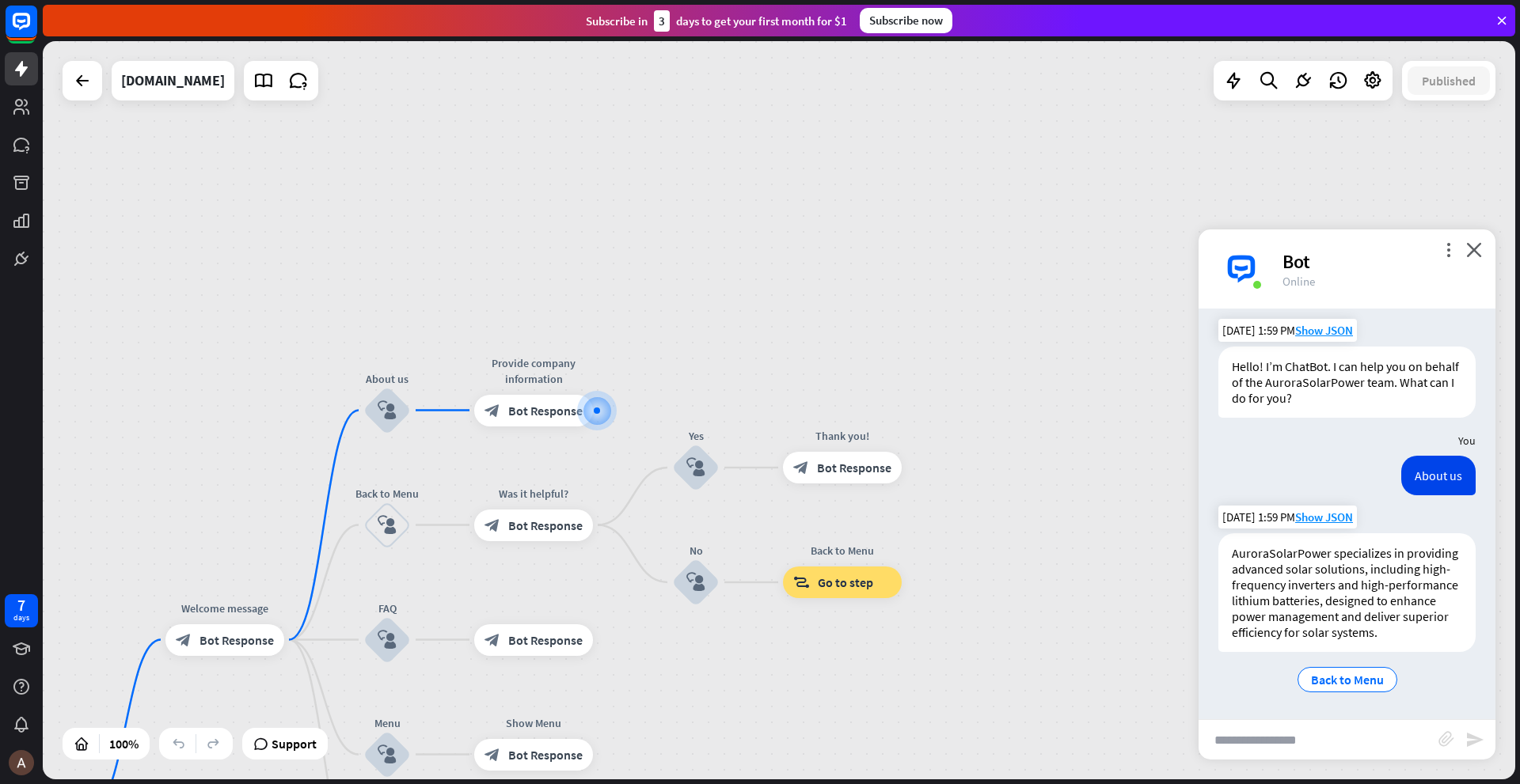
scroll to position [23, 0]
click at [1335, 682] on span "Back to Menu" at bounding box center [1348, 680] width 73 height 16
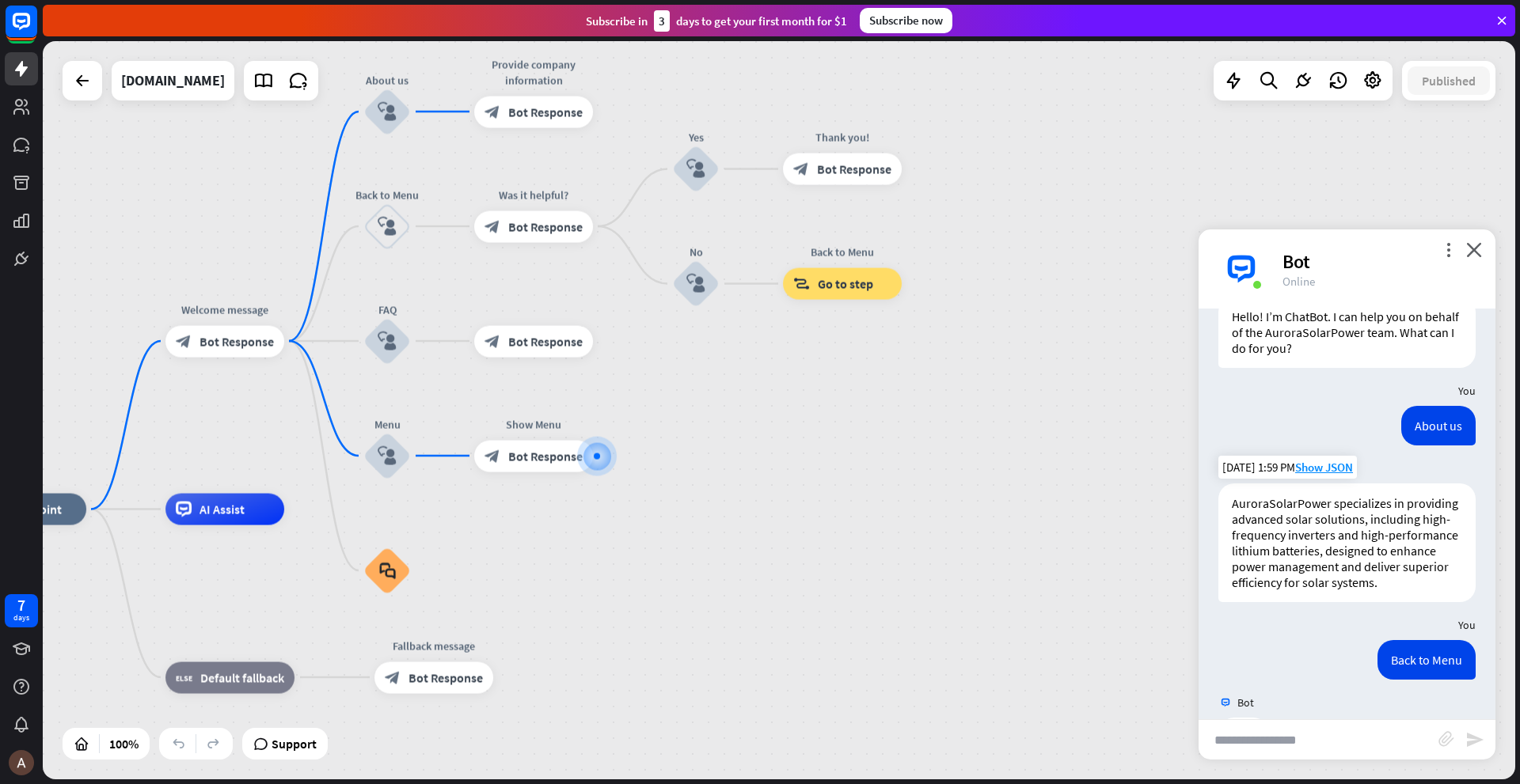
scroll to position [135, 0]
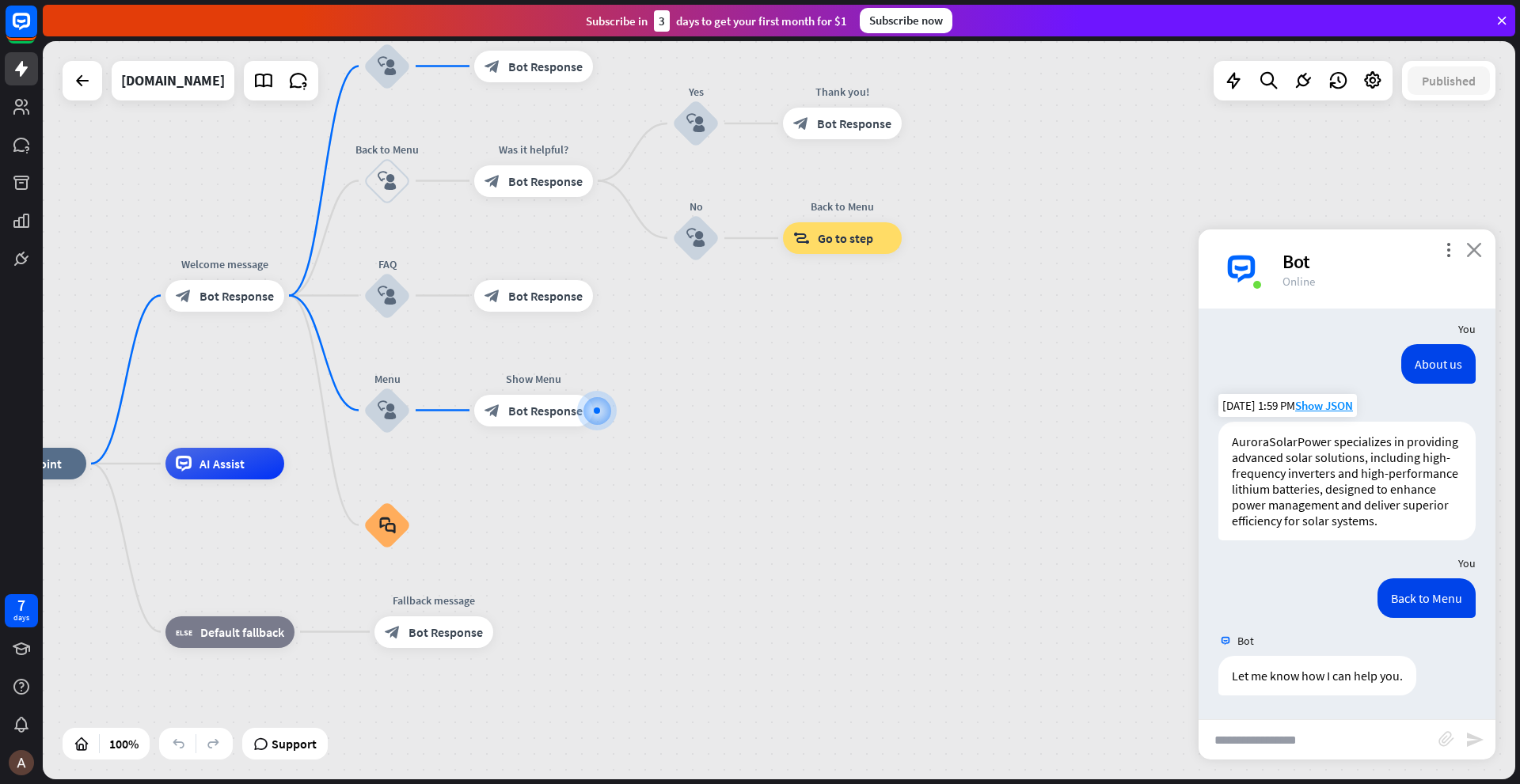
click at [1471, 250] on icon "close" at bounding box center [1474, 249] width 16 height 15
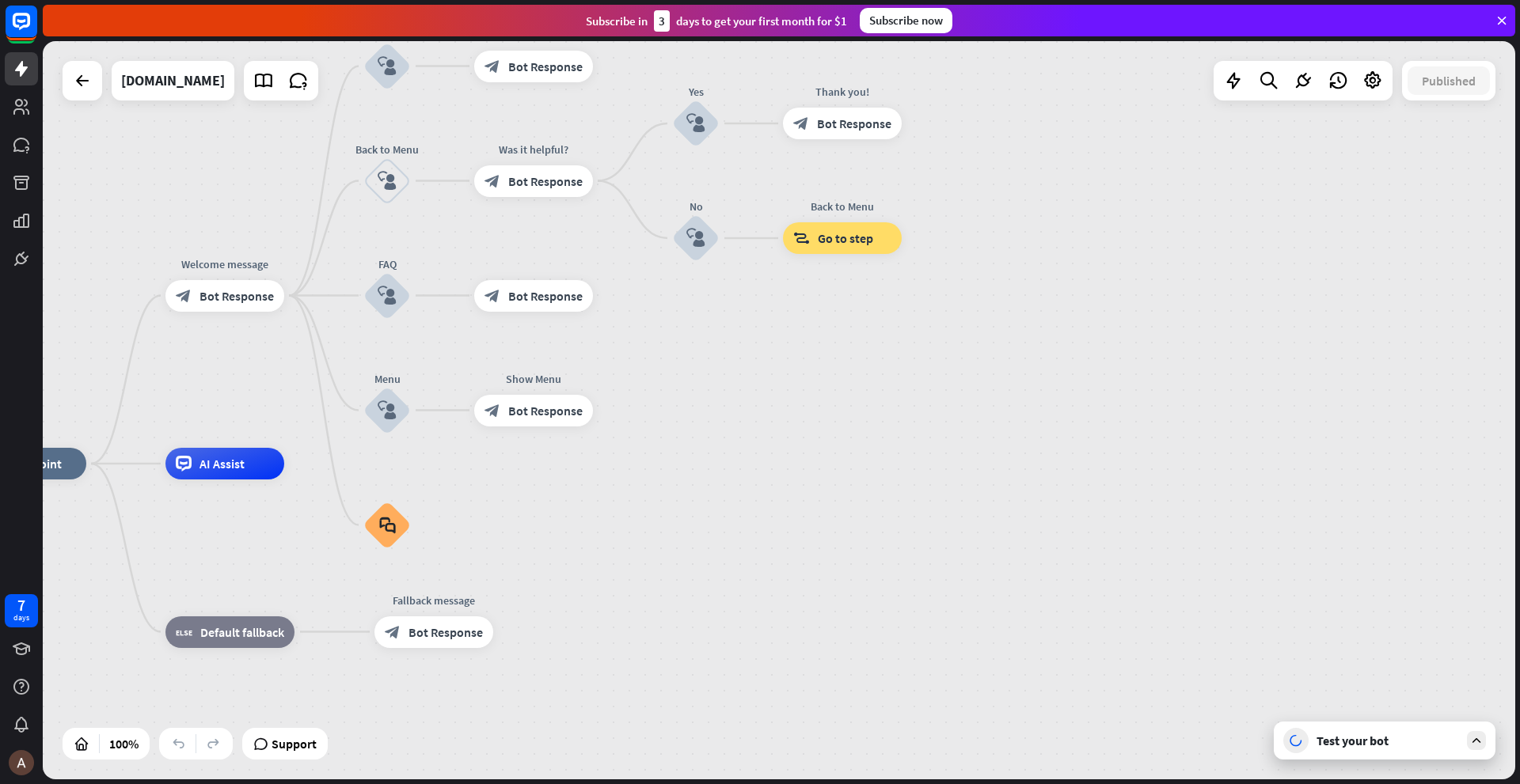
click at [1296, 742] on icon at bounding box center [1296, 741] width 19 height 19
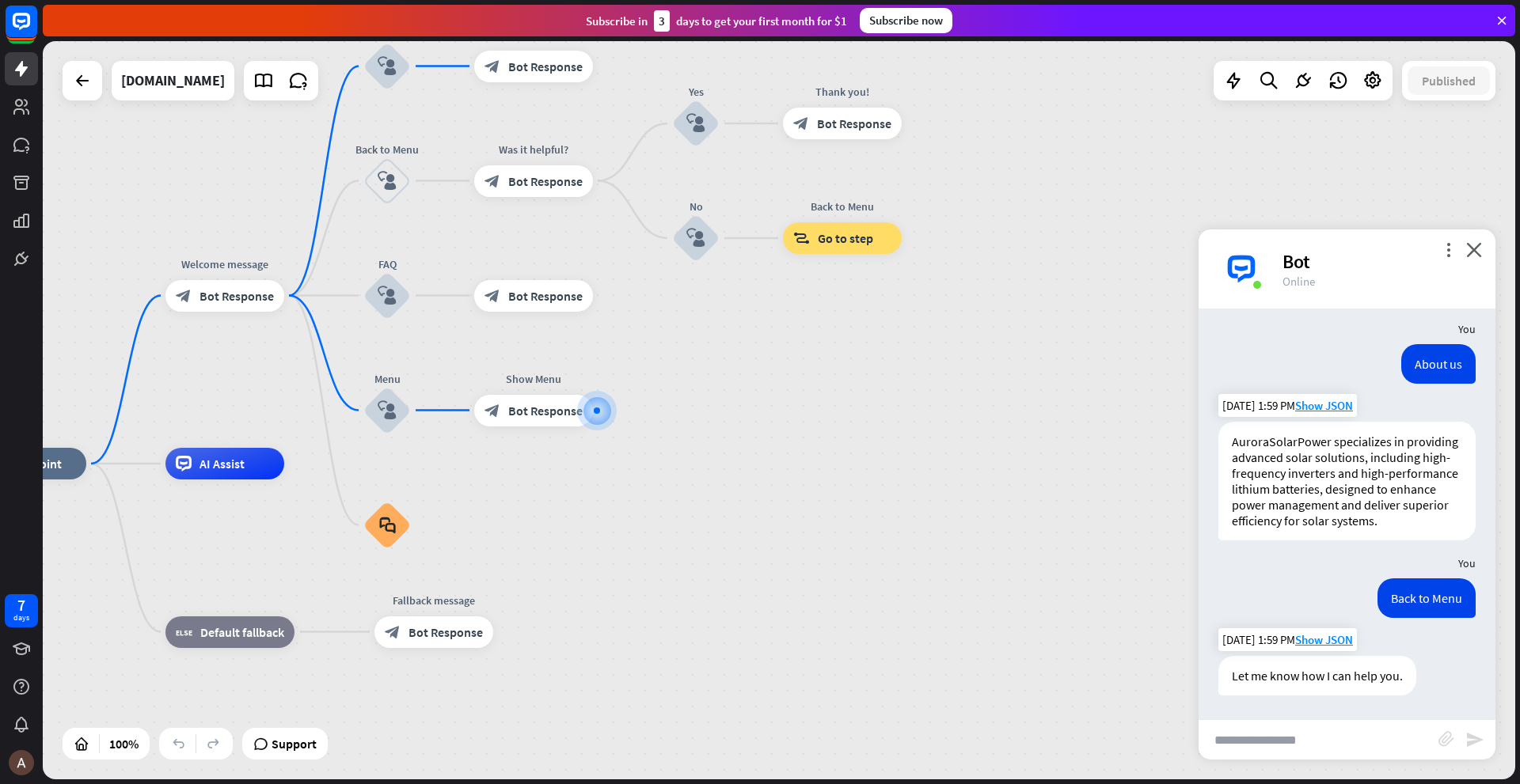
click at [1277, 684] on div "Let me know how I can help you." at bounding box center [1317, 676] width 198 height 40
click at [1234, 743] on input "text" at bounding box center [1318, 740] width 240 height 40
type input "**"
click at [1471, 743] on icon "send" at bounding box center [1475, 740] width 19 height 19
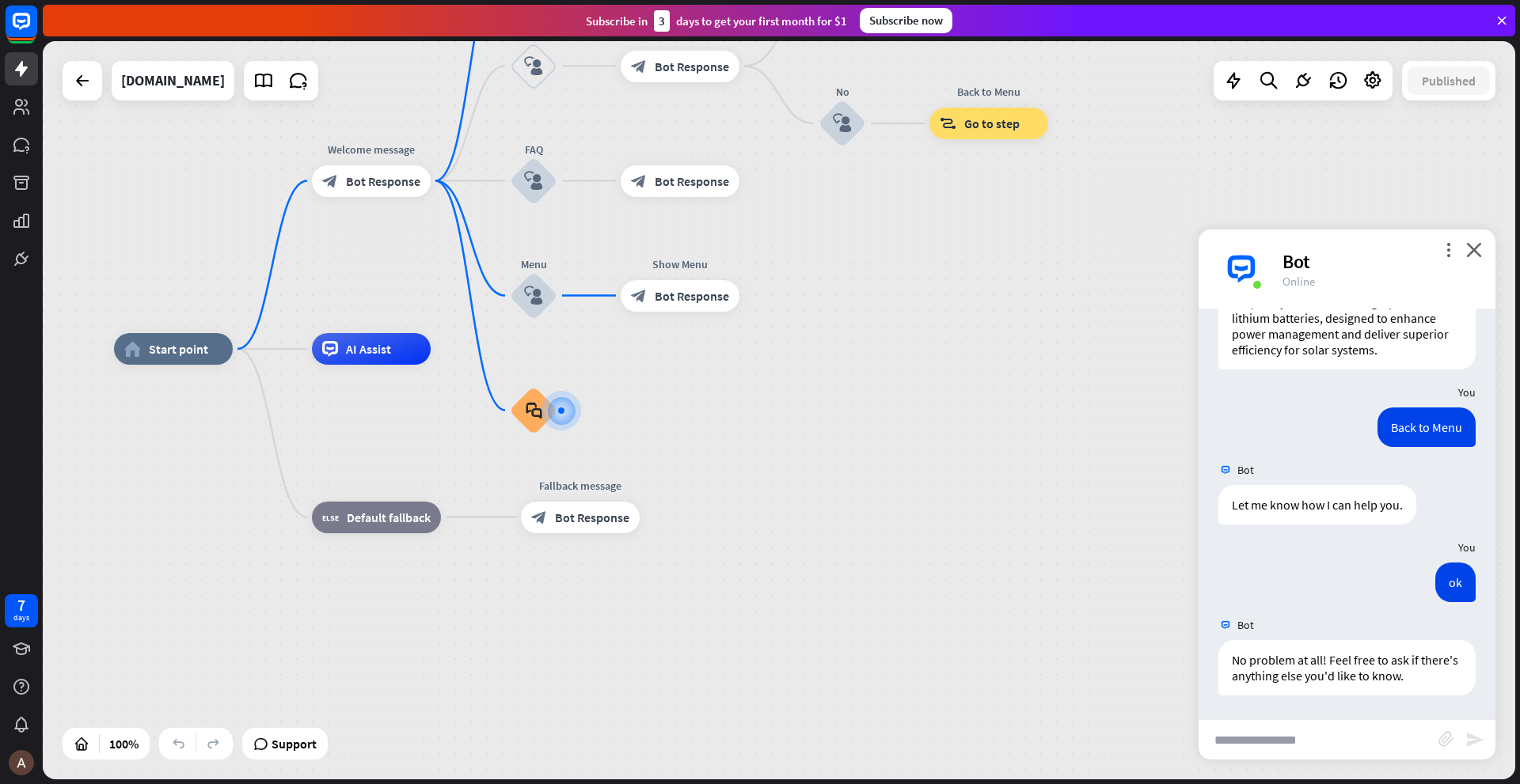
scroll to position [307, 0]
click at [1451, 253] on icon "more_vert" at bounding box center [1448, 249] width 15 height 15
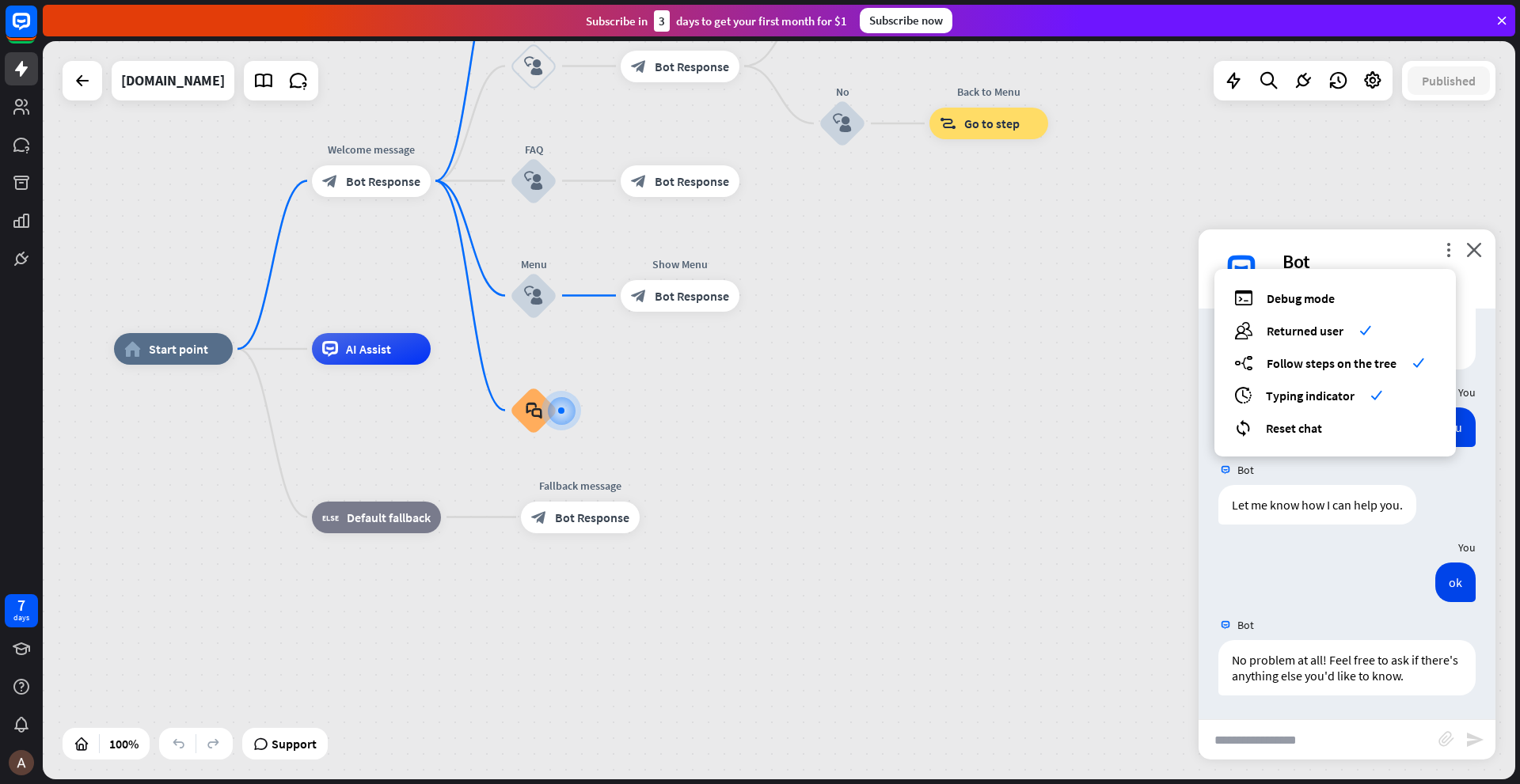
click at [1380, 252] on div "Bot" at bounding box center [1380, 262] width 194 height 24
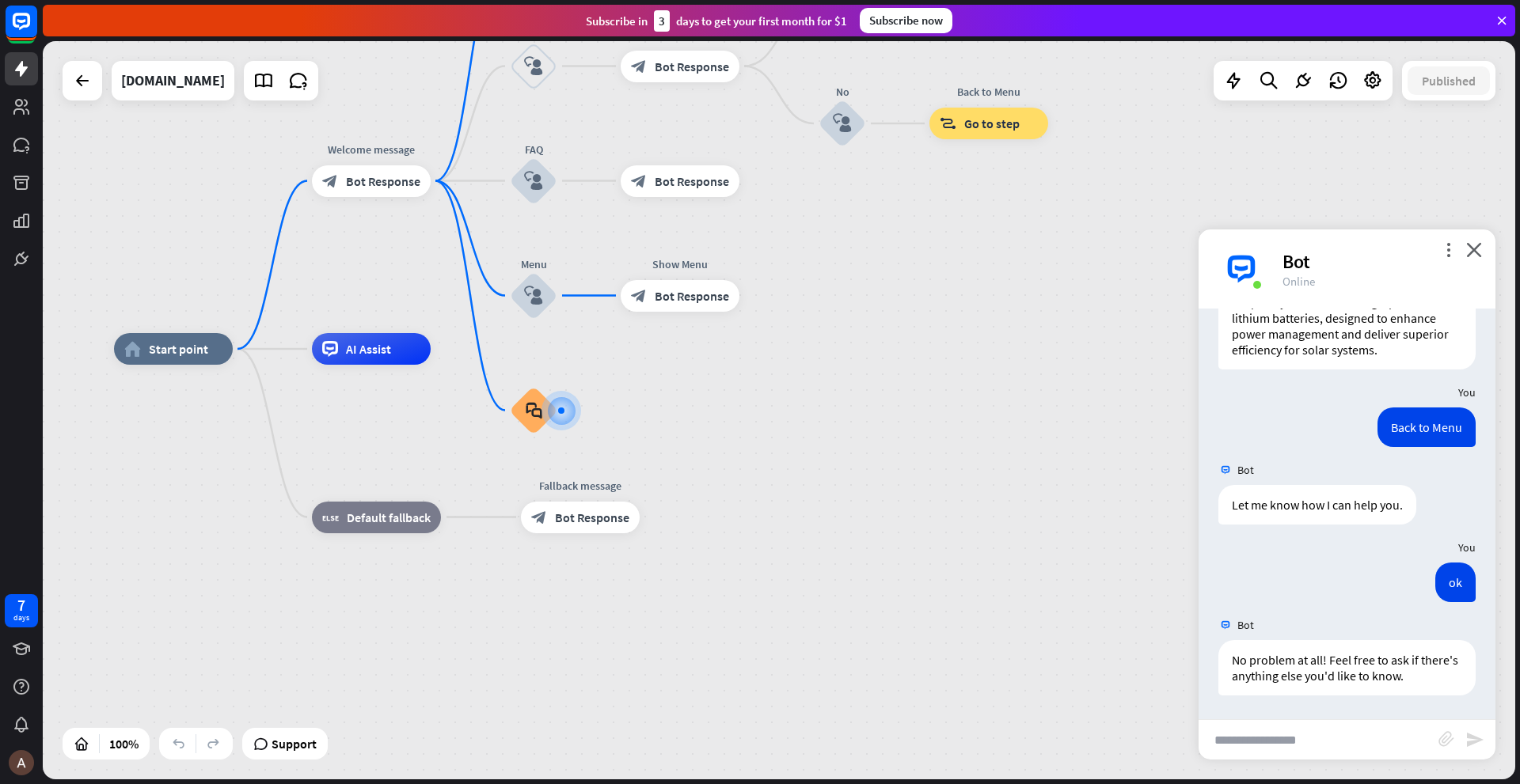
click at [1482, 247] on div "more_vert close Bot Online" at bounding box center [1347, 269] width 297 height 79
click at [1474, 247] on icon "close" at bounding box center [1474, 249] width 16 height 15
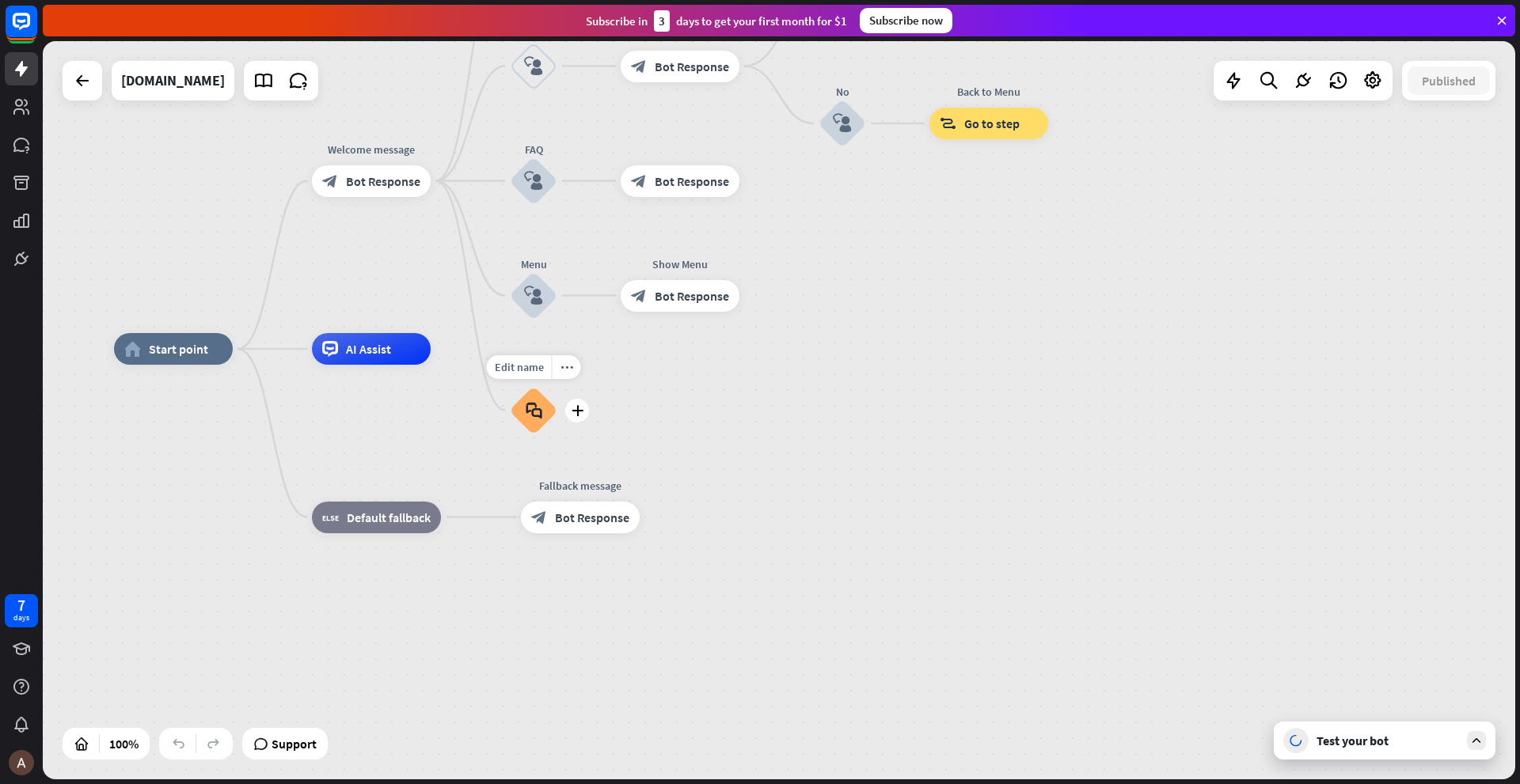
click at [532, 418] on icon "block_faq" at bounding box center [534, 411] width 16 height 17
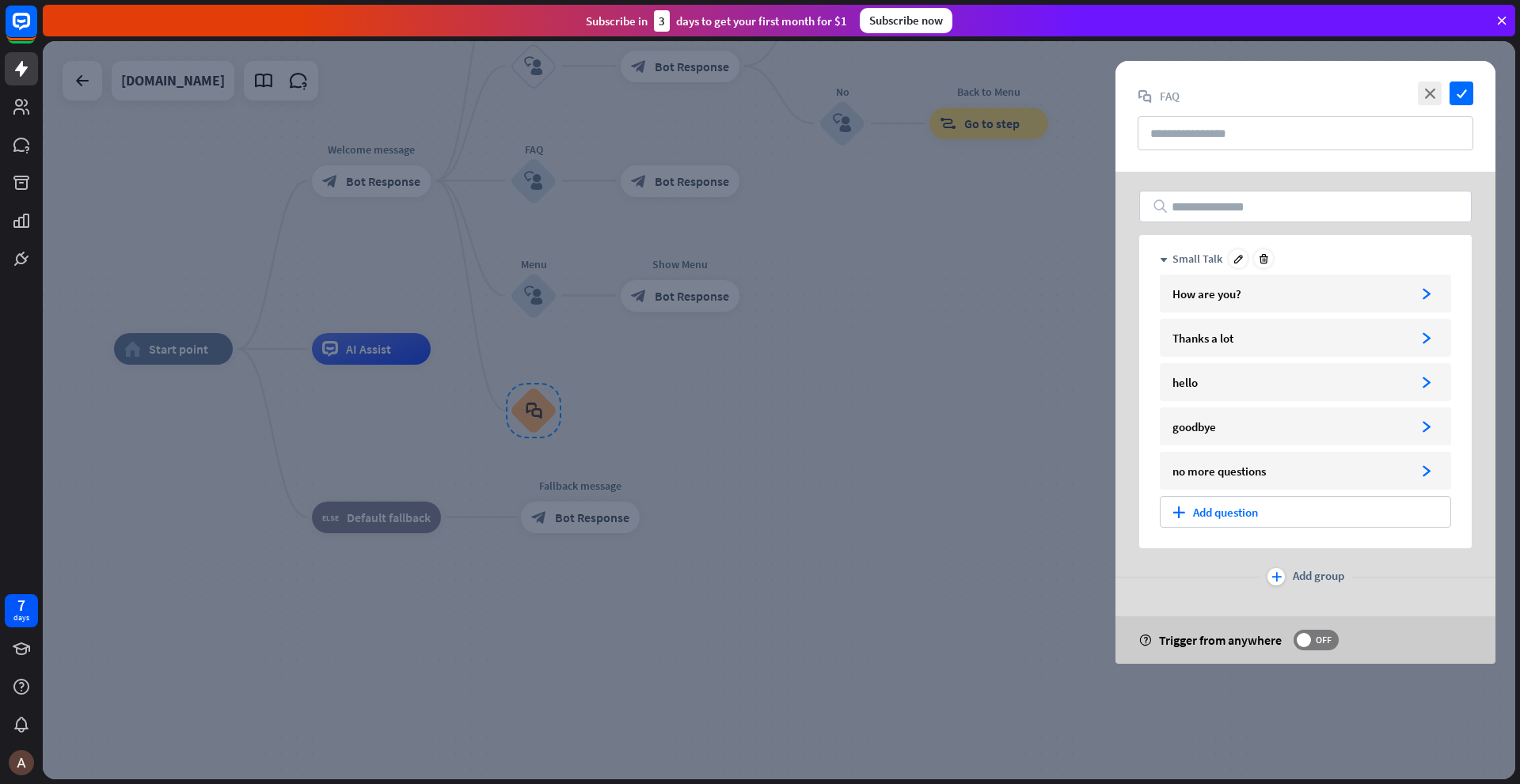
click at [1192, 258] on div "Small Talk" at bounding box center [1198, 259] width 50 height 14
click at [1213, 257] on div "Small Talk" at bounding box center [1198, 259] width 50 height 14
click at [1465, 82] on icon "check" at bounding box center [1461, 93] width 23 height 23
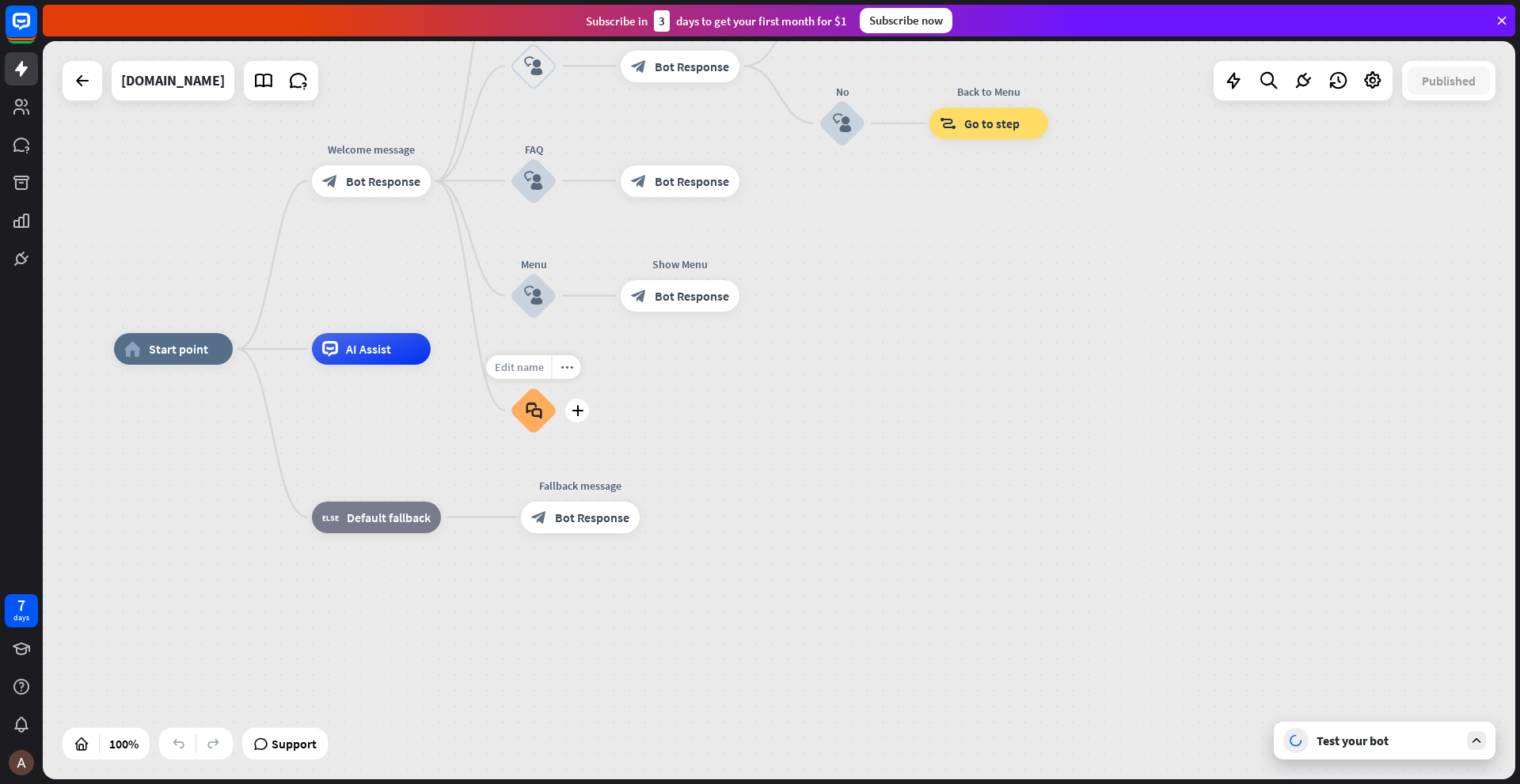
click at [514, 369] on span "Edit name" at bounding box center [519, 367] width 49 height 14
click at [841, 418] on div "home_2 Start point Welcome message block_bot_response Bot Response About us blo…" at bounding box center [850, 719] width 1472 height 738
click at [170, 360] on div "home_2 Start point" at bounding box center [173, 350] width 119 height 32
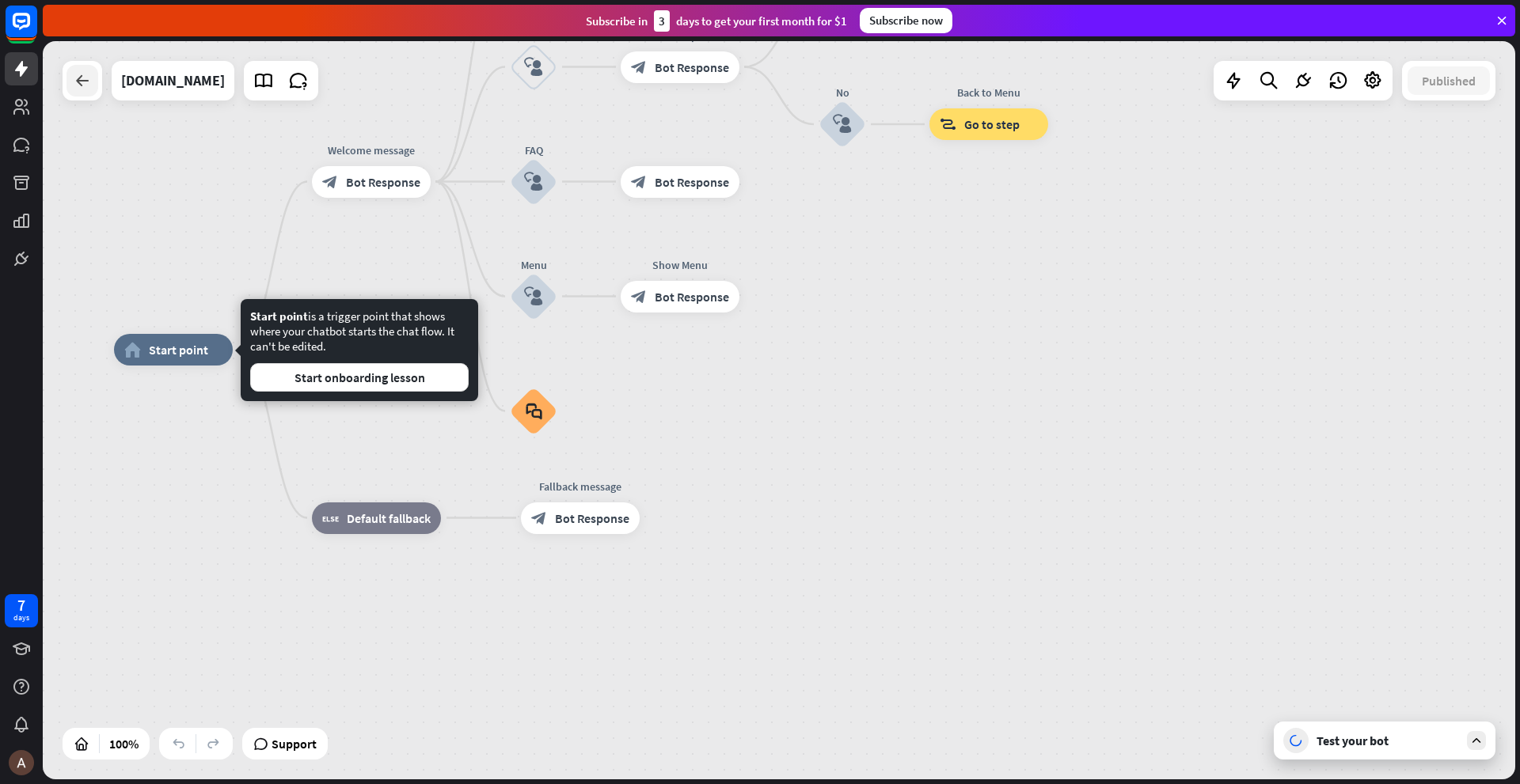
click at [78, 79] on icon at bounding box center [82, 81] width 19 height 19
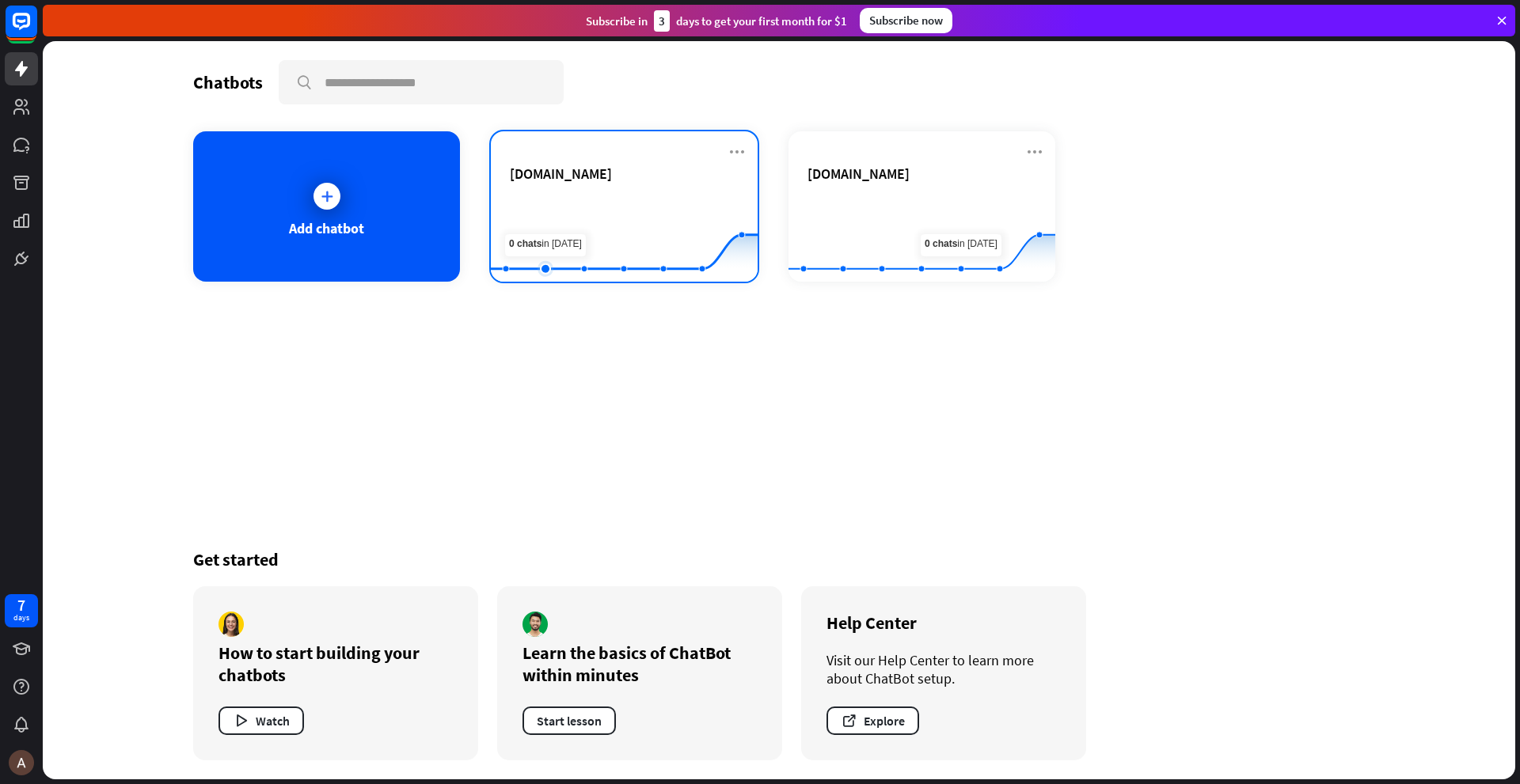
click at [558, 201] on icon at bounding box center [624, 201] width 315 height 0
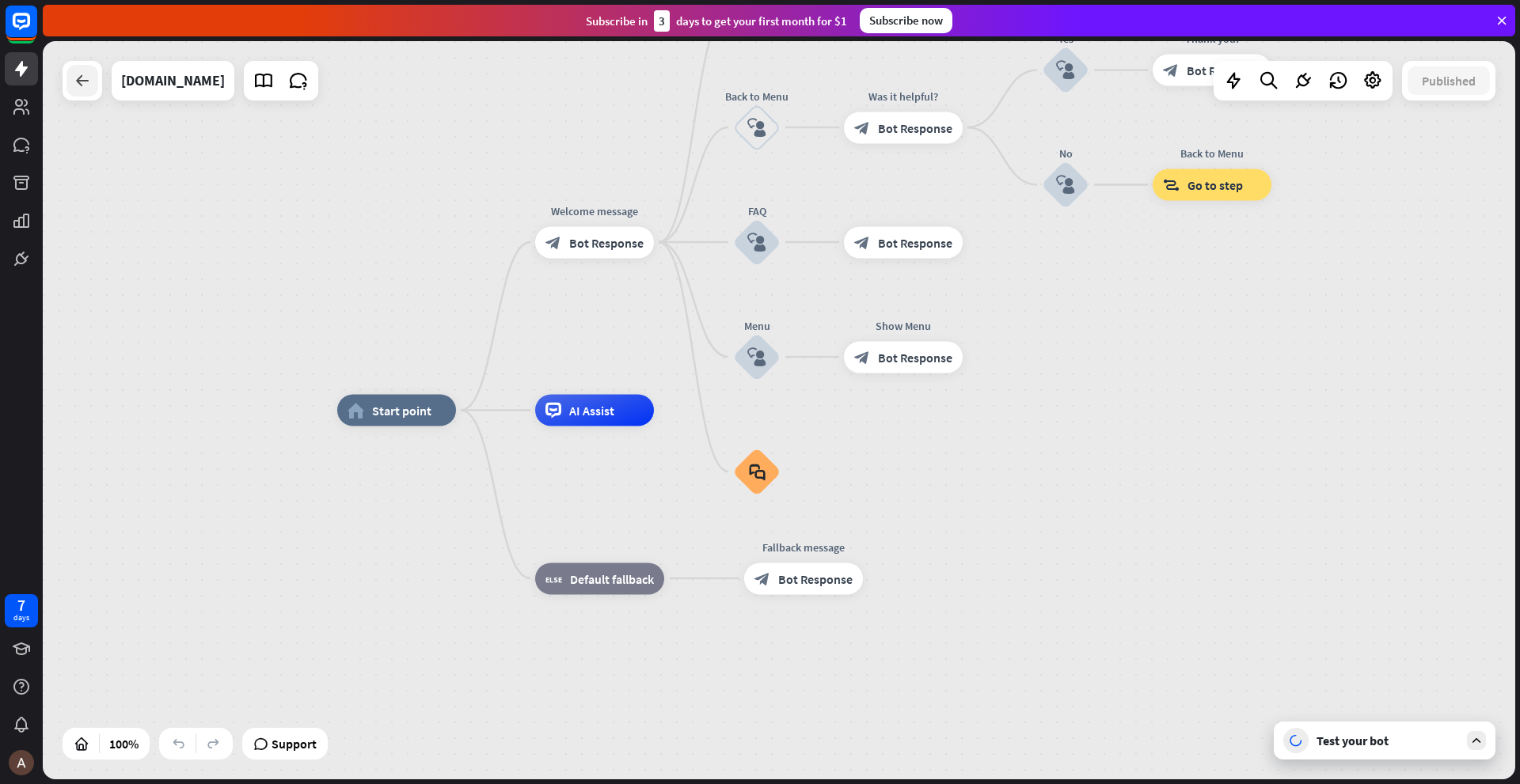
click at [83, 81] on icon at bounding box center [82, 81] width 19 height 19
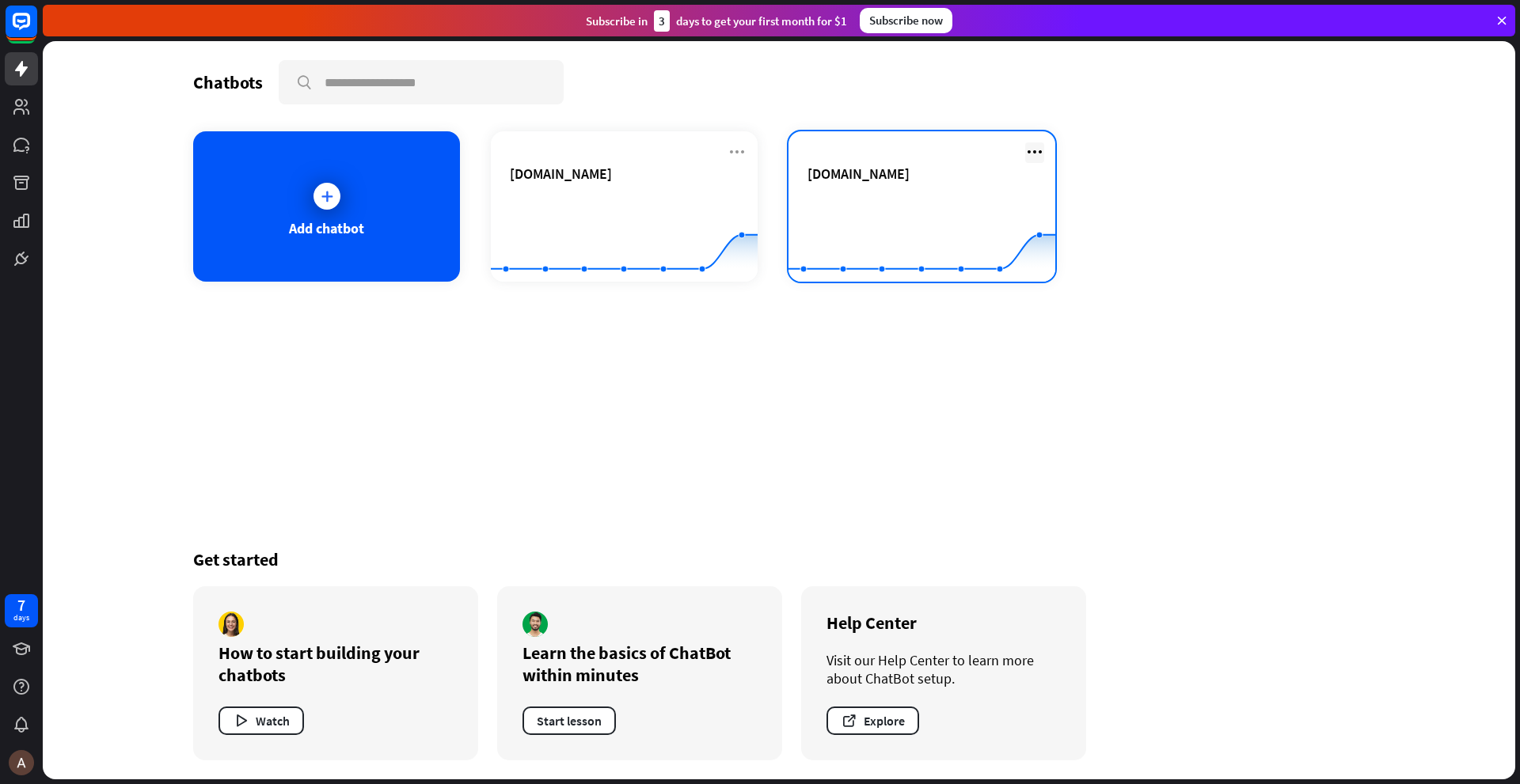
click at [1035, 153] on icon at bounding box center [1035, 152] width 19 height 19
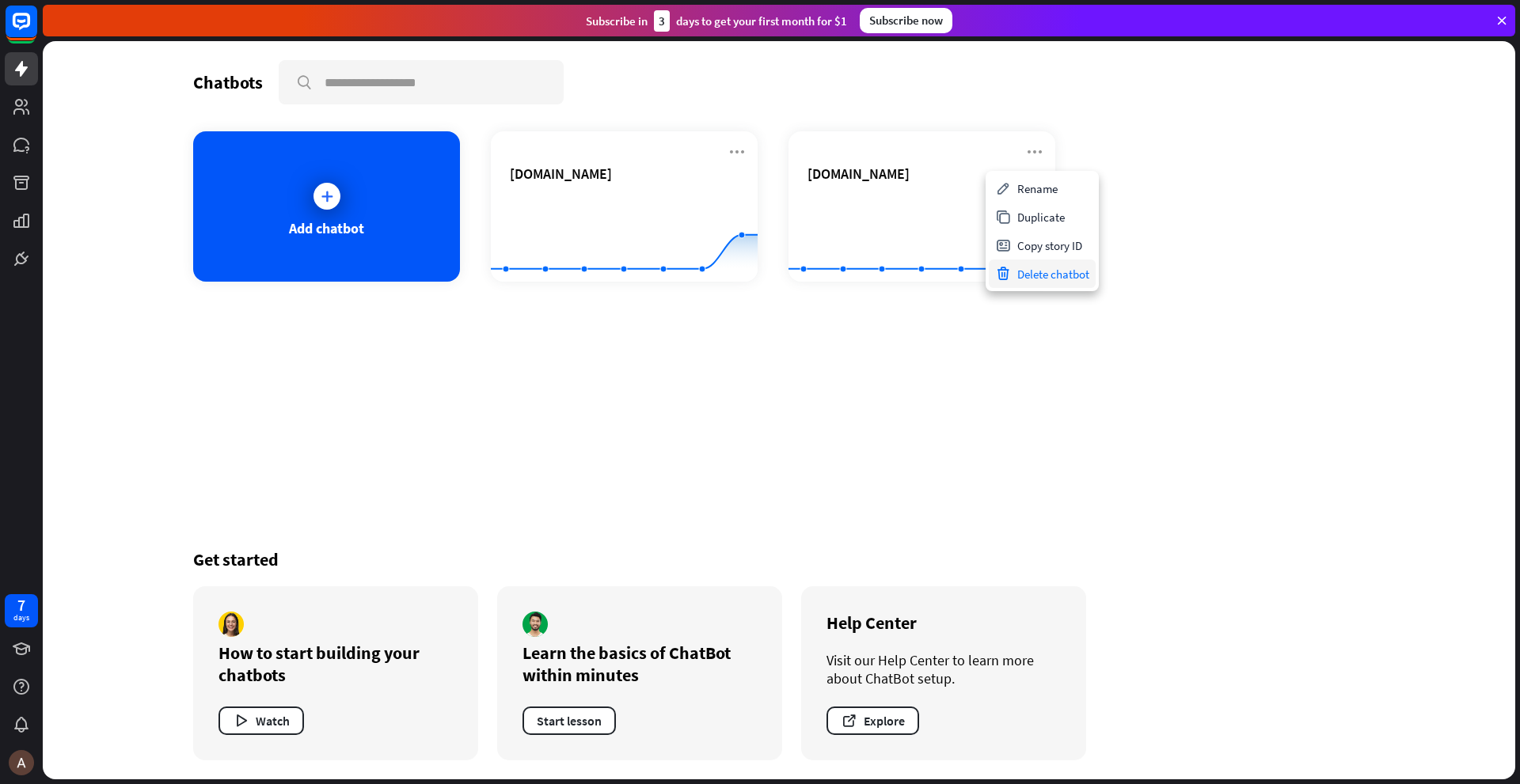
click at [1054, 277] on div "Delete chatbot" at bounding box center [1042, 274] width 107 height 29
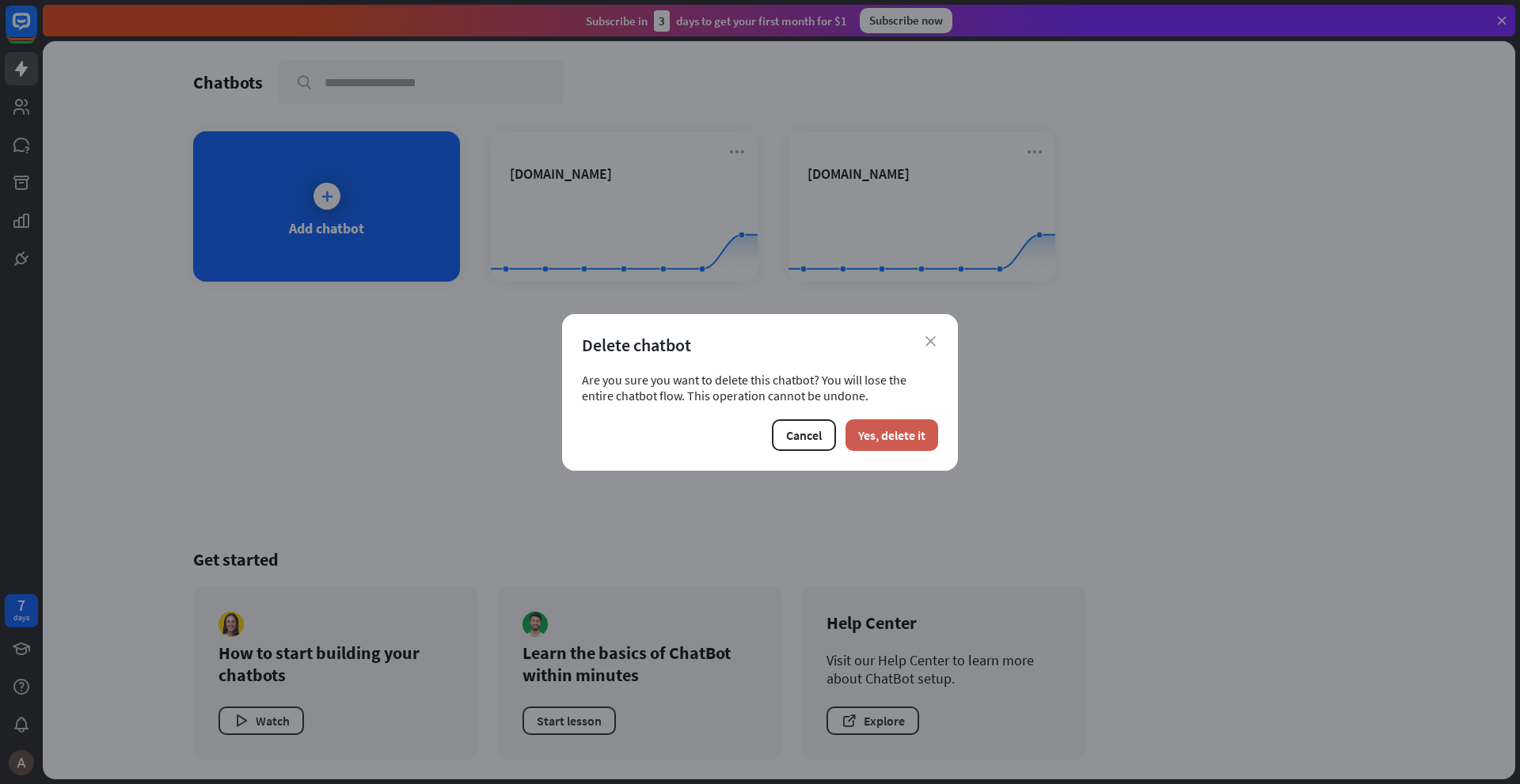
click at [876, 434] on button "Yes, delete it" at bounding box center [892, 435] width 93 height 32
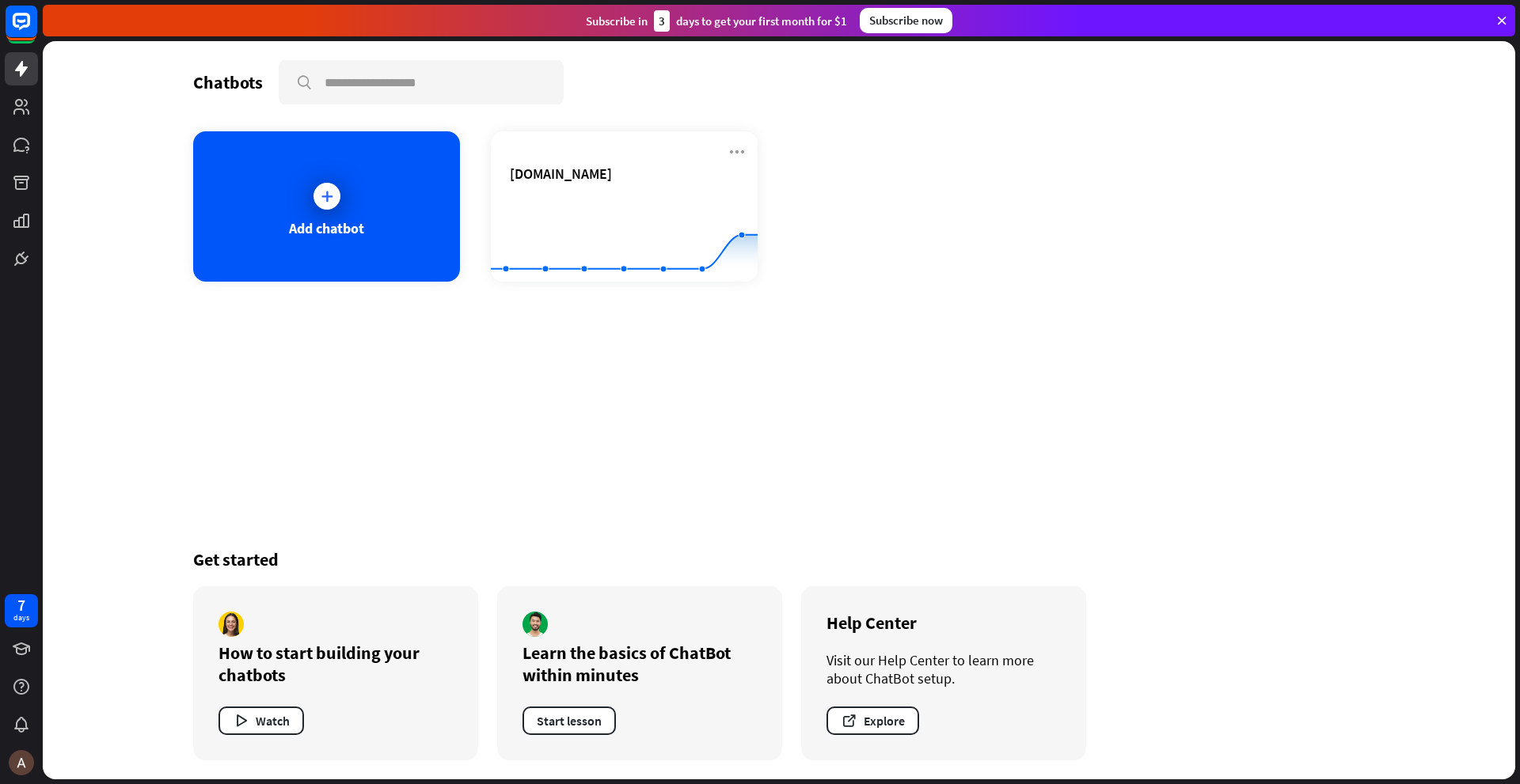
click at [639, 502] on div "Chatbots search Add chatbot [DOMAIN_NAME] Created with Highcharts 10.1.0 0 1 2 …" at bounding box center [779, 411] width 1267 height 738
click at [17, 612] on div "days" at bounding box center [22, 618] width 16 height 11
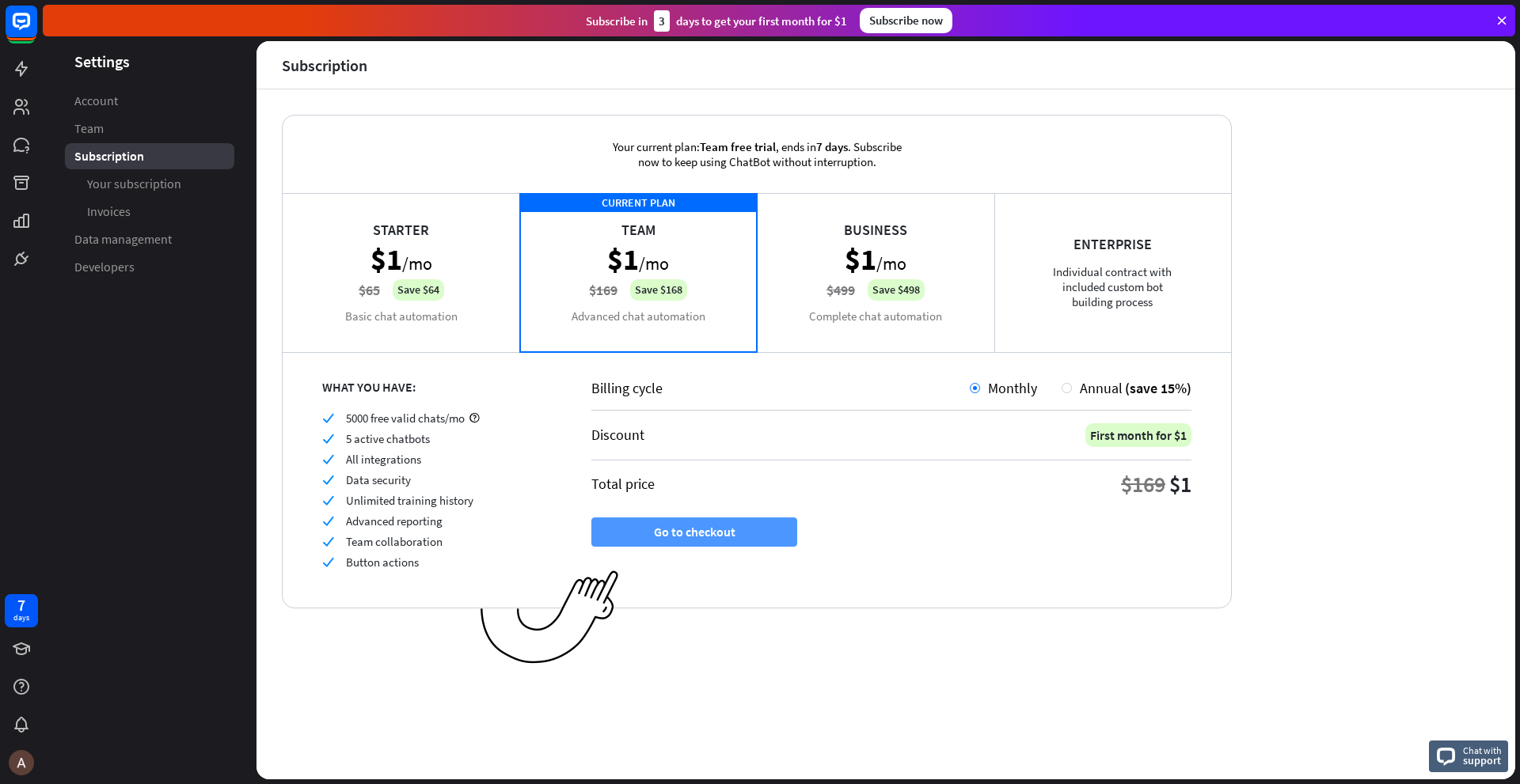
click at [692, 536] on button "Go to checkout" at bounding box center [694, 532] width 206 height 29
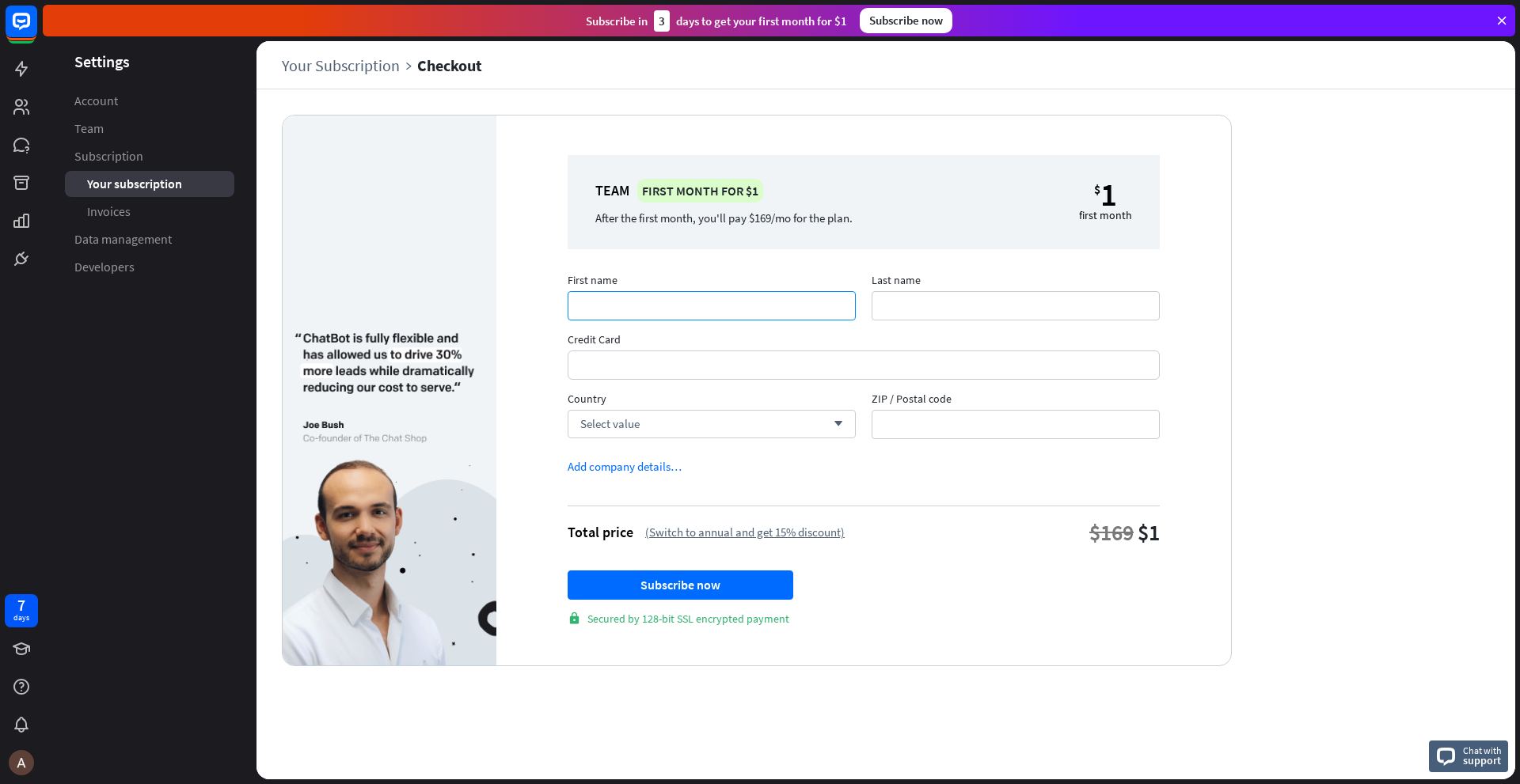
click at [590, 307] on input "First name" at bounding box center [711, 306] width 289 height 29
type input "******"
type input "**********"
type input "******"
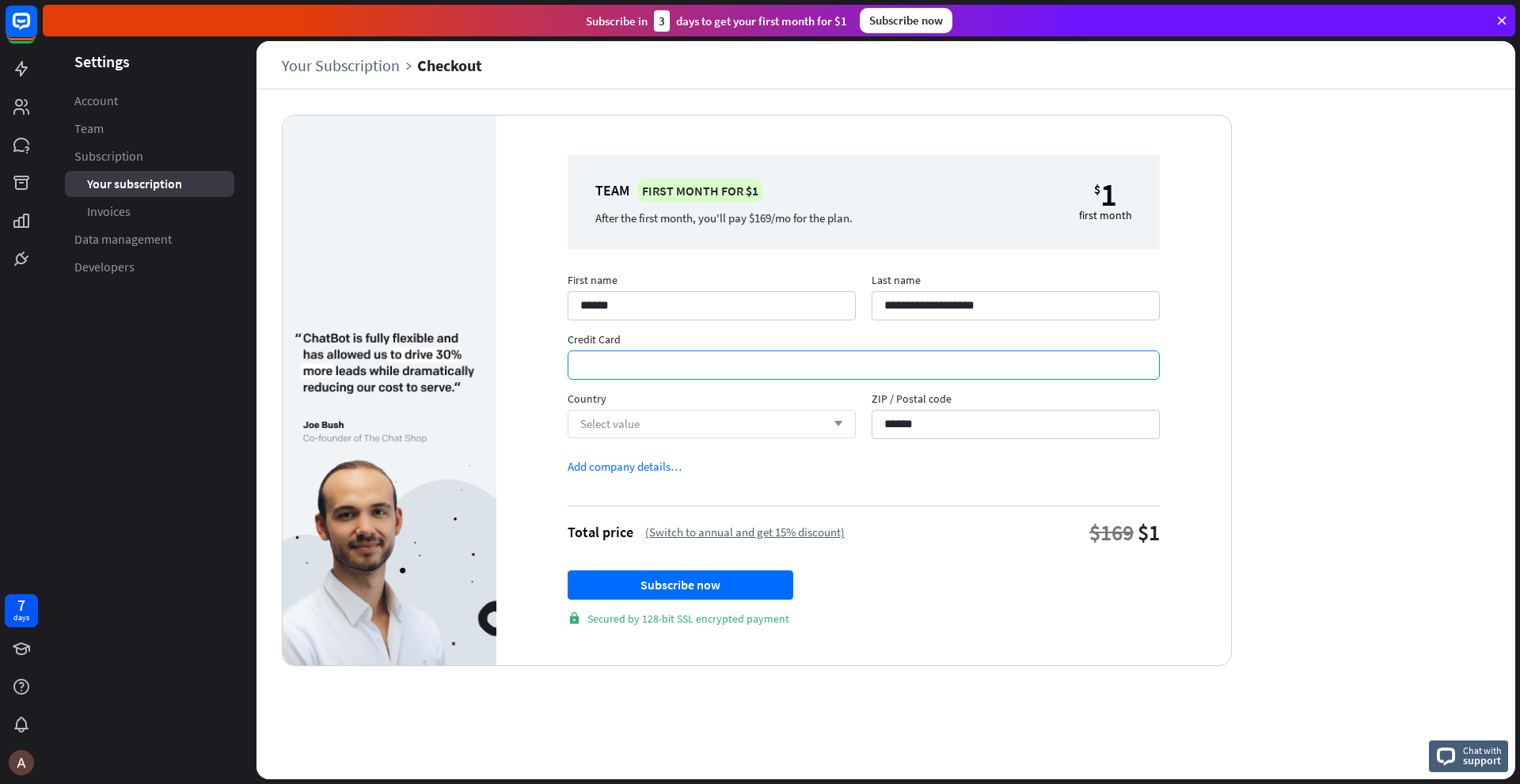
click at [641, 425] on div "Select value arrow_down" at bounding box center [711, 424] width 289 height 29
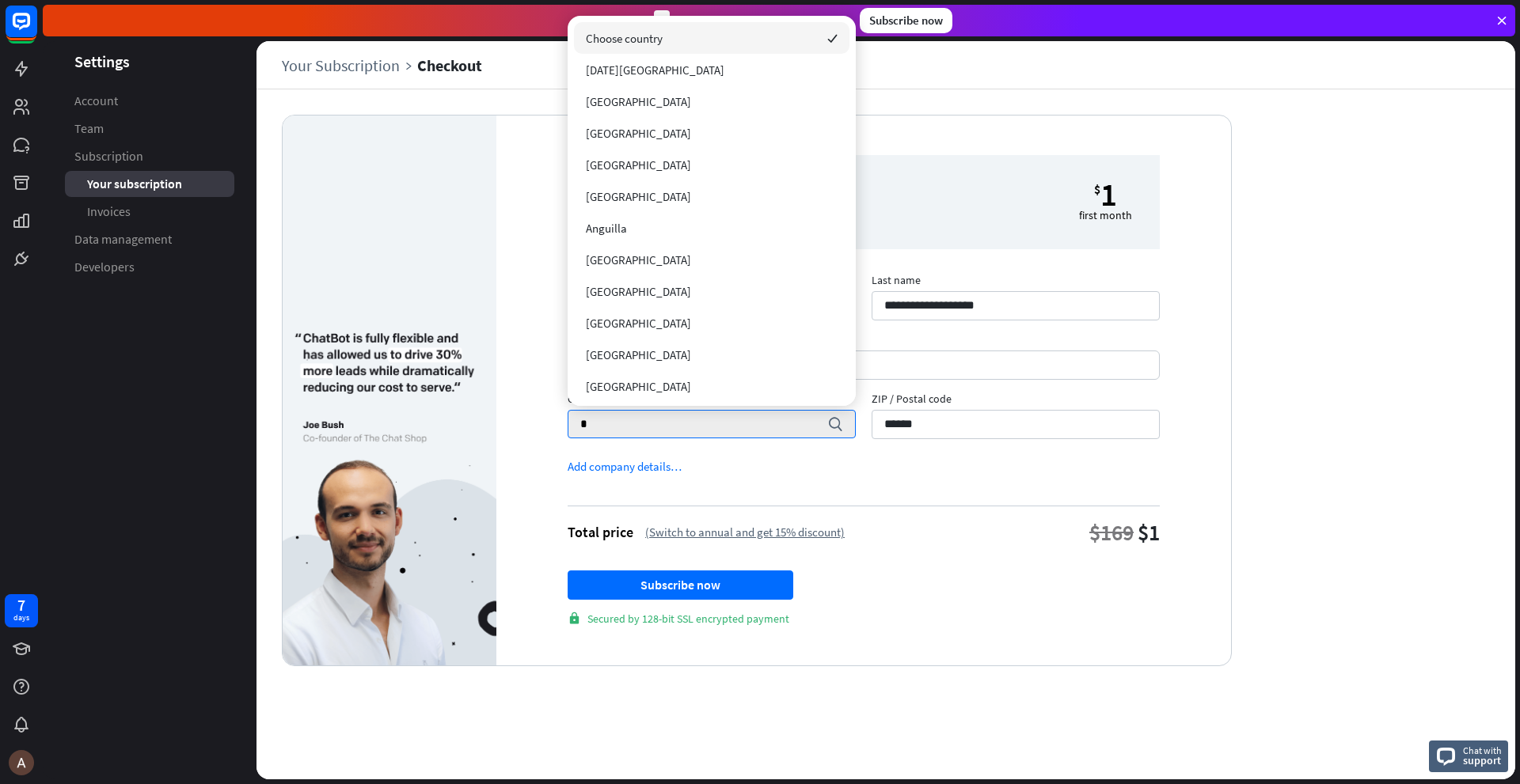
type input "*******"
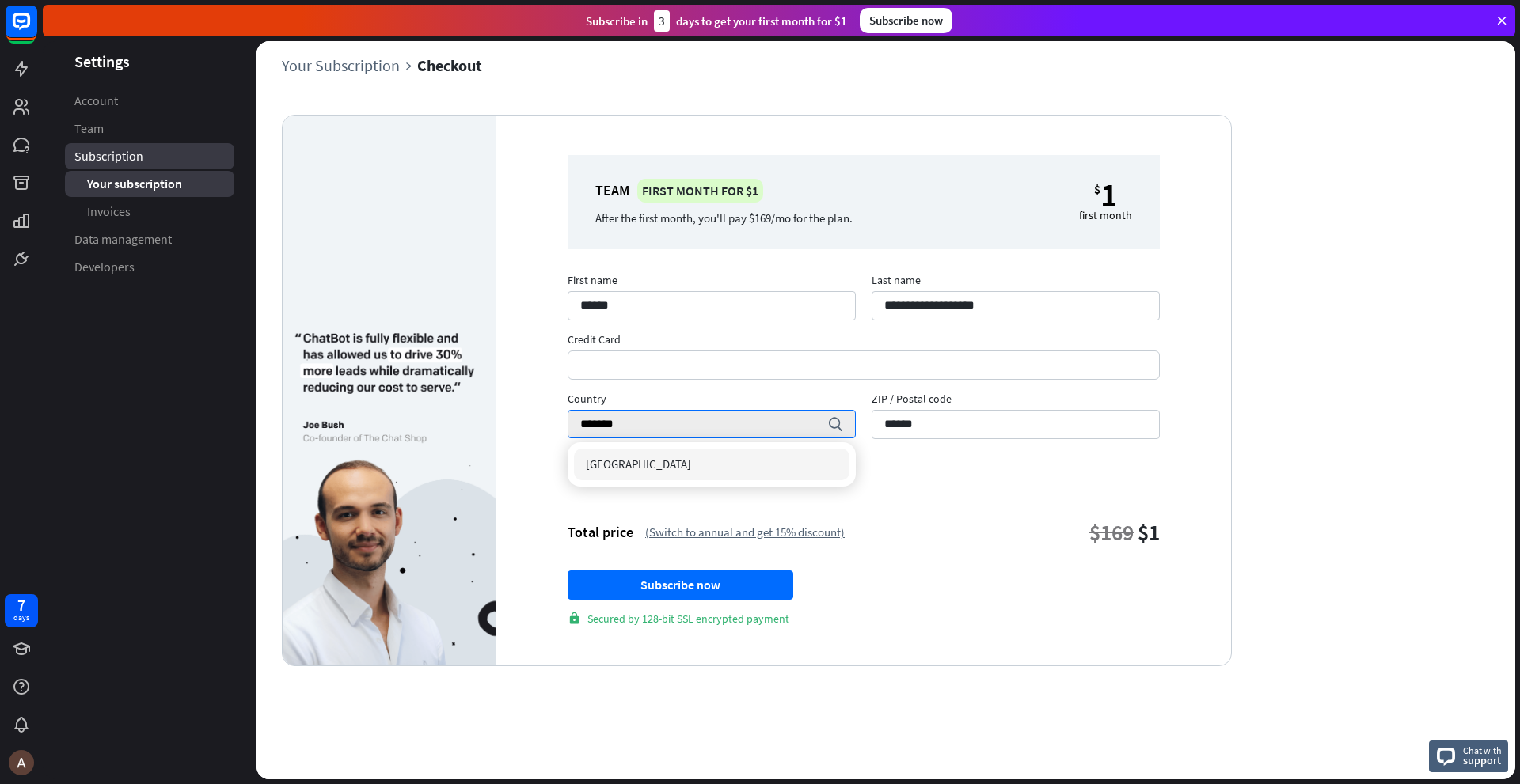
click at [132, 157] on span "Subscription" at bounding box center [108, 156] width 68 height 16
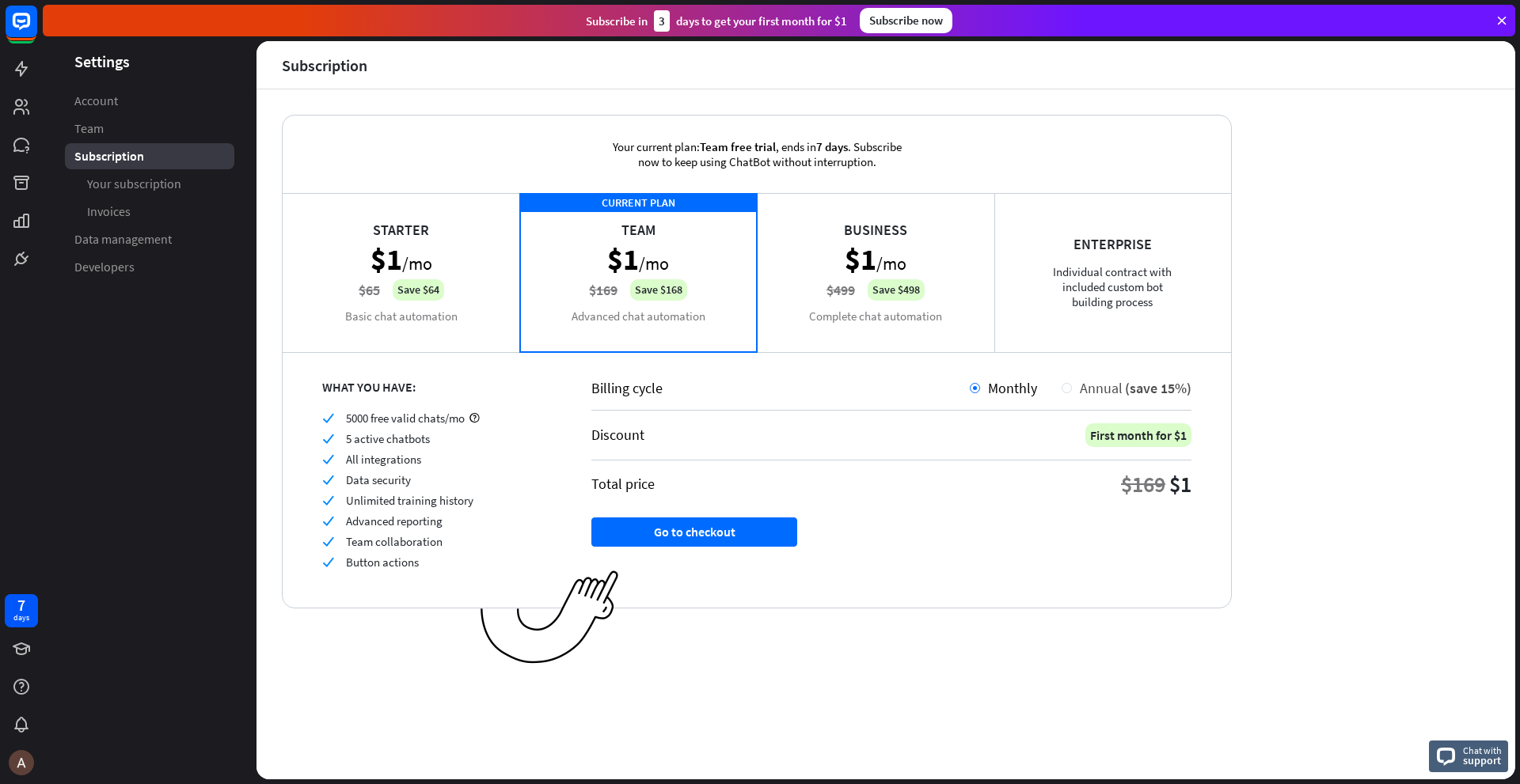
click at [1071, 388] on div at bounding box center [1067, 388] width 10 height 10
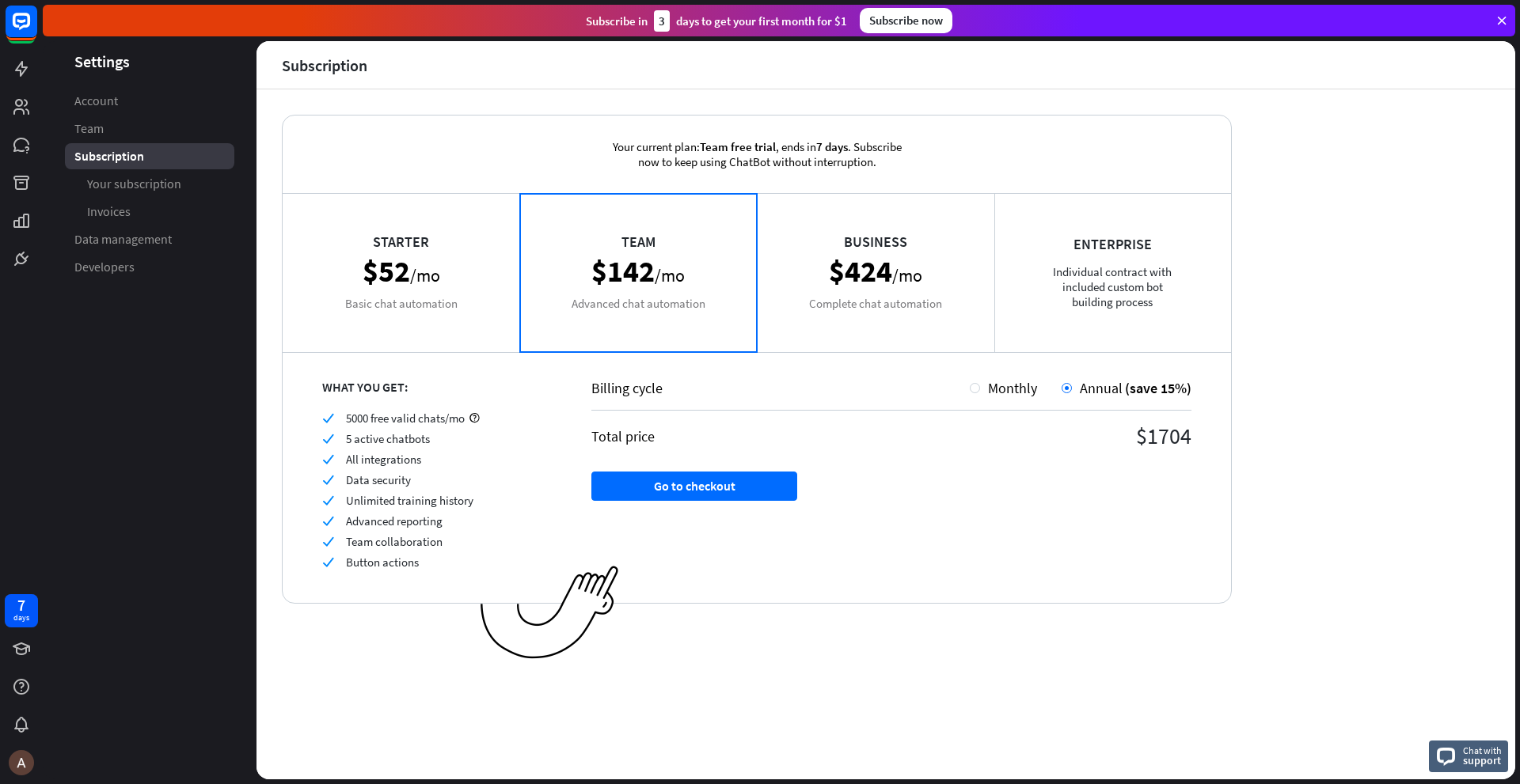
click at [432, 299] on div "Starter $52 /mo Basic chat automation" at bounding box center [401, 272] width 237 height 159
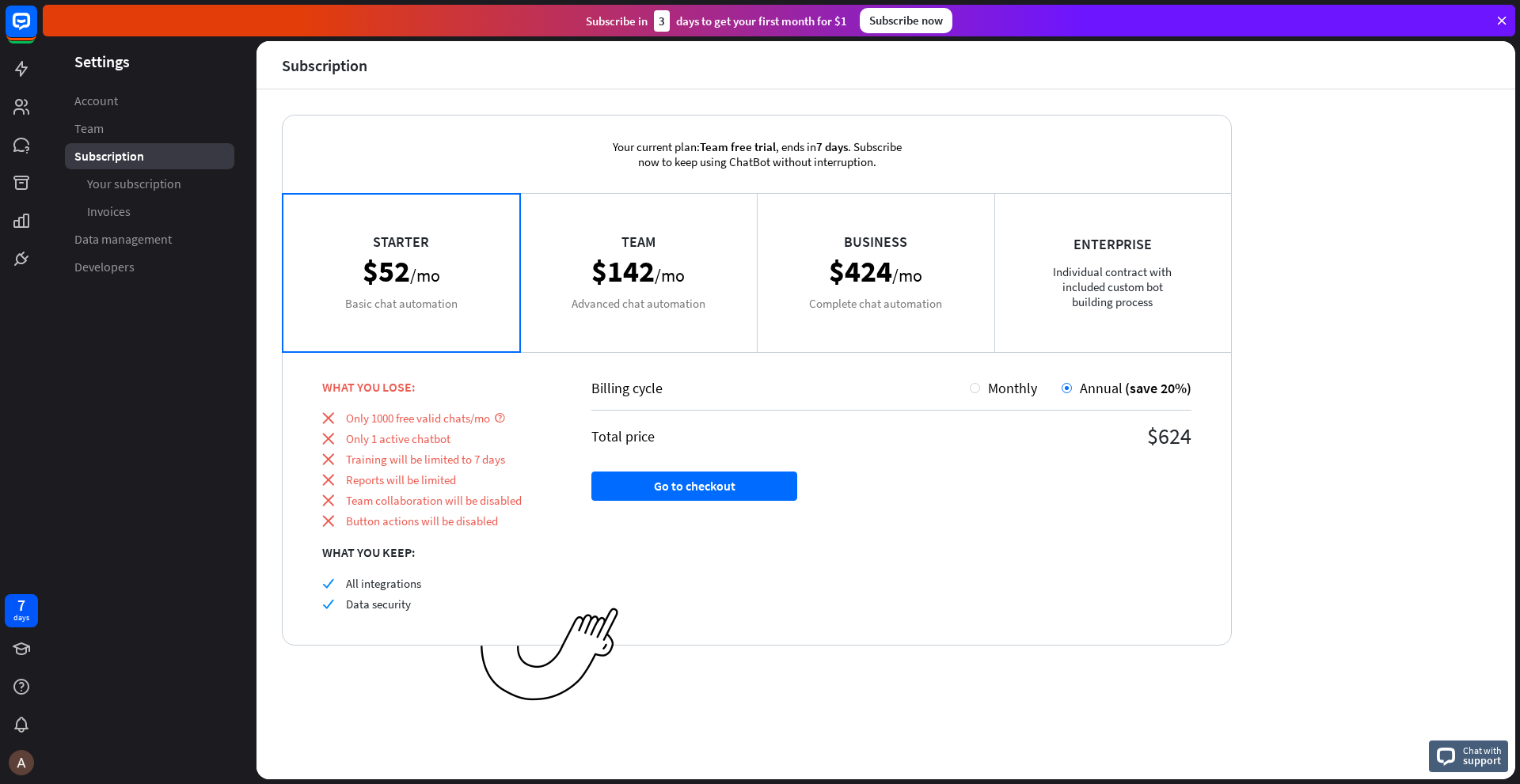
click at [342, 271] on div "Starter $52 /mo Basic chat automation" at bounding box center [401, 272] width 237 height 159
click at [1458, 756] on div "Chat with support" at bounding box center [1468, 756] width 79 height 32
